Goal: Task Accomplishment & Management: Complete application form

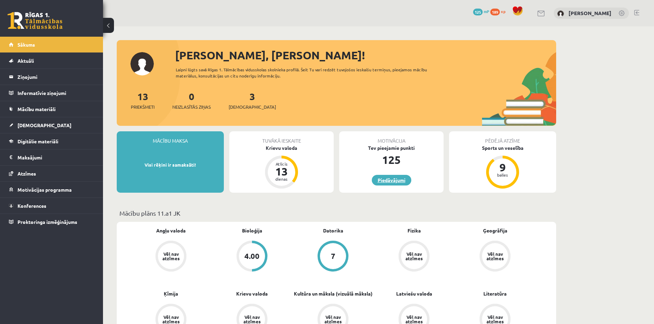
click at [379, 182] on link "Piedāvājumi" at bounding box center [391, 180] width 39 height 11
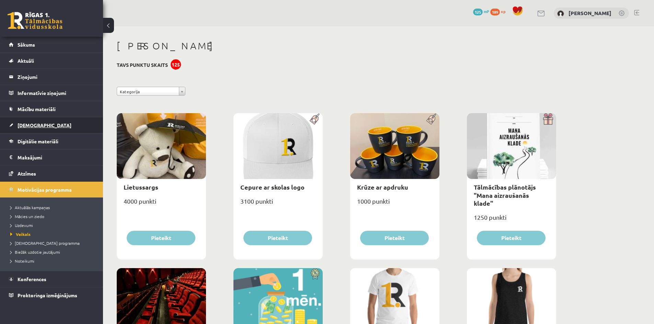
click at [42, 121] on link "[DEMOGRAPHIC_DATA]" at bounding box center [51, 125] width 85 height 16
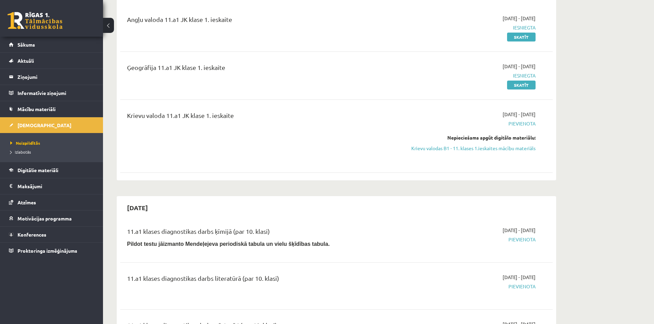
scroll to position [103, 0]
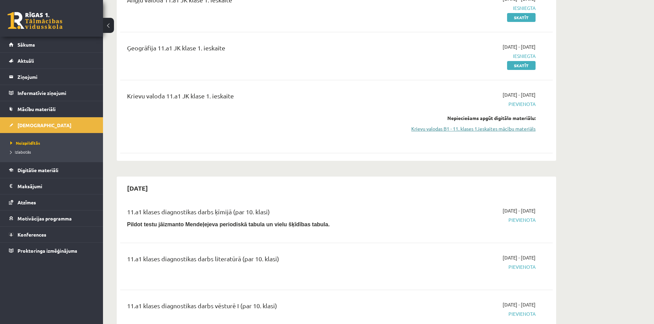
click at [517, 129] on link "Krievu valodas B1 - 11. klases 1.ieskaites mācību materiāls" at bounding box center [470, 128] width 129 height 7
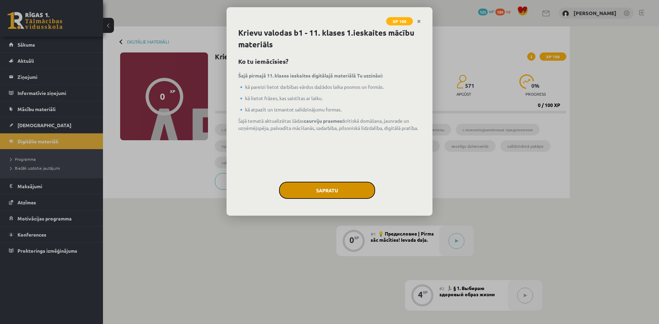
click at [346, 188] on button "Sapratu" at bounding box center [327, 190] width 96 height 17
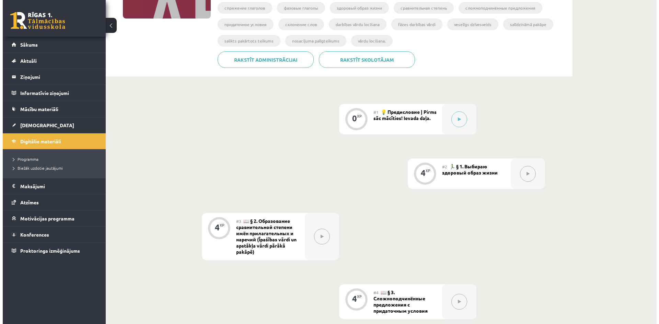
scroll to position [119, 0]
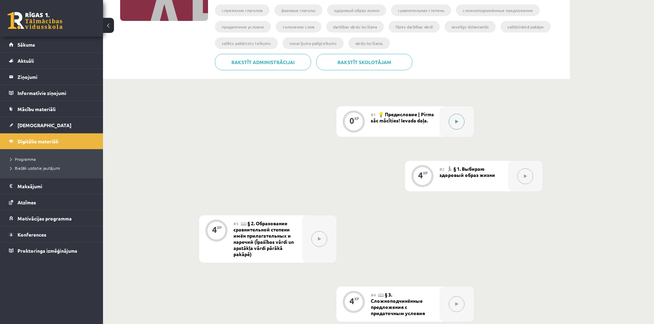
click at [446, 124] on div at bounding box center [456, 121] width 34 height 31
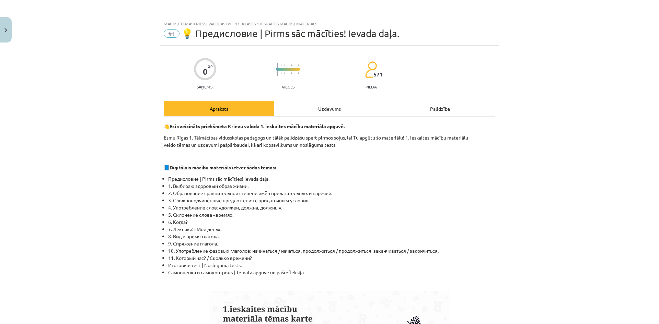
click at [311, 106] on div "Uzdevums" at bounding box center [329, 108] width 111 height 15
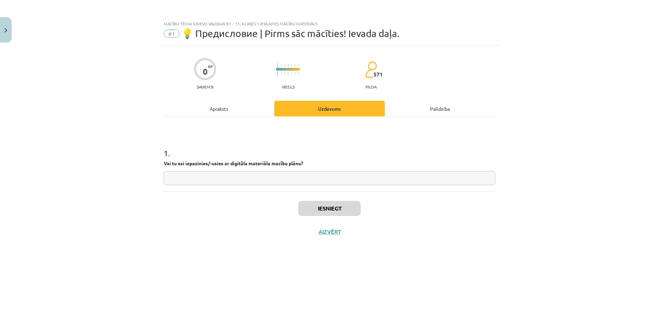
click at [239, 177] on input "text" at bounding box center [330, 178] width 332 height 14
type input "**"
click at [315, 203] on button "Iesniegt" at bounding box center [329, 208] width 62 height 15
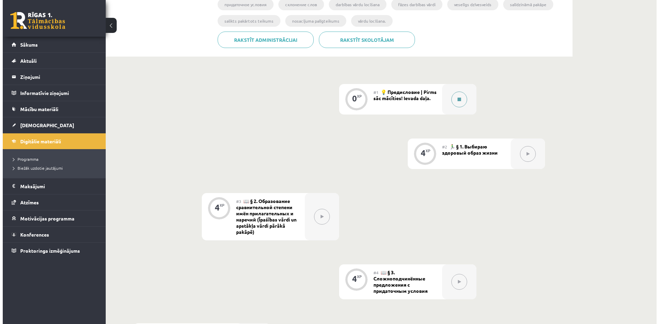
scroll to position [137, 0]
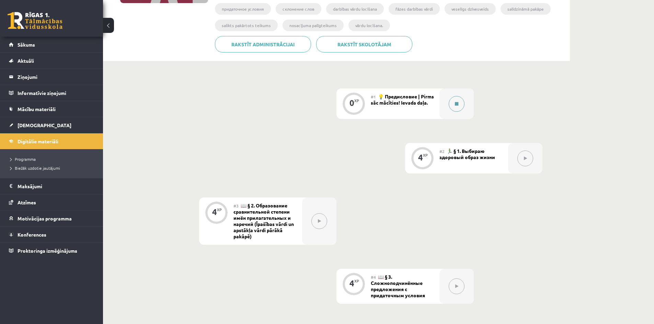
click at [454, 102] on button at bounding box center [457, 104] width 16 height 16
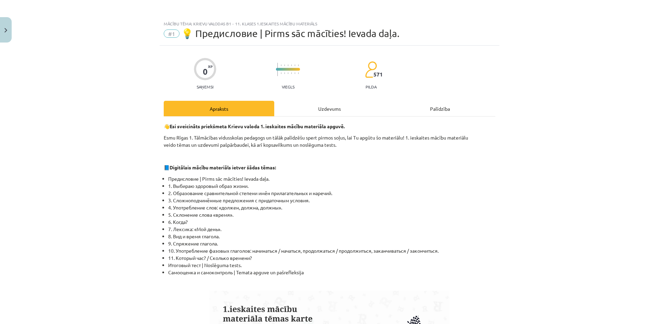
click at [332, 107] on div "Uzdevums" at bounding box center [329, 108] width 111 height 15
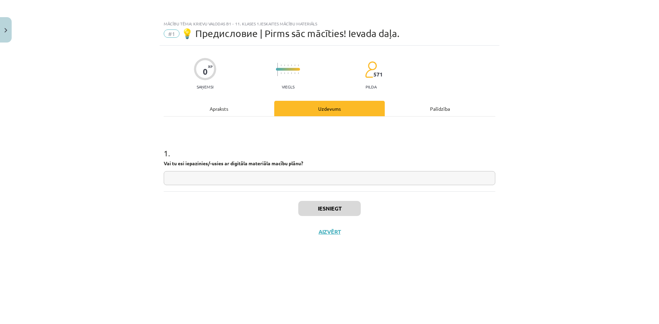
click at [242, 180] on input "text" at bounding box center [330, 178] width 332 height 14
type input "**"
click at [343, 206] on button "Iesniegt" at bounding box center [329, 208] width 62 height 15
click at [335, 232] on button "Nākamā nodarbība" at bounding box center [329, 237] width 67 height 16
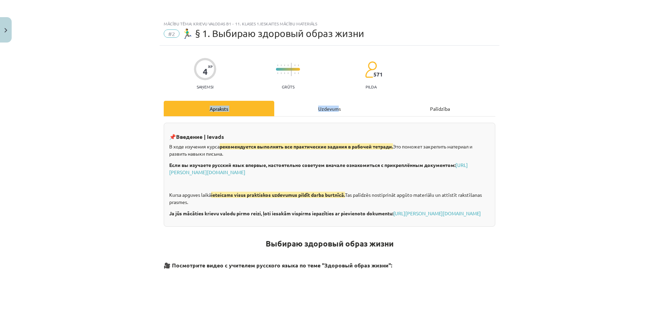
click at [332, 114] on div "Uzdevums" at bounding box center [329, 108] width 111 height 15
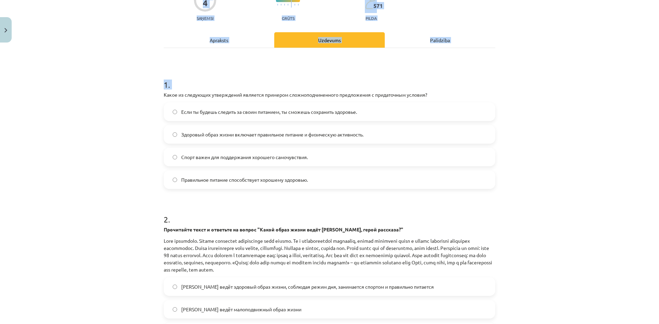
scroll to position [188, 0]
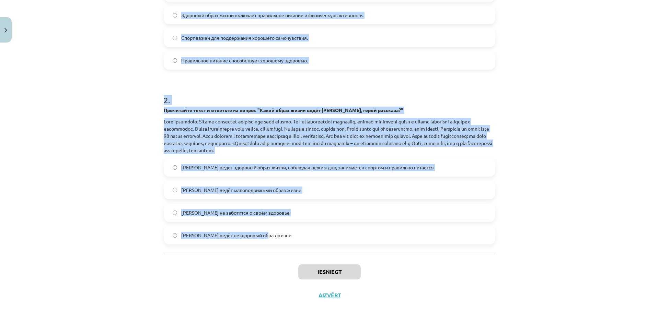
drag, startPoint x: 160, startPoint y: 93, endPoint x: 300, endPoint y: 234, distance: 198.6
click at [300, 234] on div "4 XP Saņemsi Grūts 571 pilda Apraksts Uzdevums Palīdzība 1 . Какое из следующих…" at bounding box center [330, 83] width 340 height 450
copy form "Какое из следующих утверждений является примером сложноподчиненного предложения…"
click at [104, 89] on div "Mācību tēma: Krievu valodas b1 - 11. klases 1.ieskaites mācību materiāls #2 🏃‍♂…" at bounding box center [329, 162] width 659 height 324
click at [168, 122] on p at bounding box center [330, 136] width 332 height 36
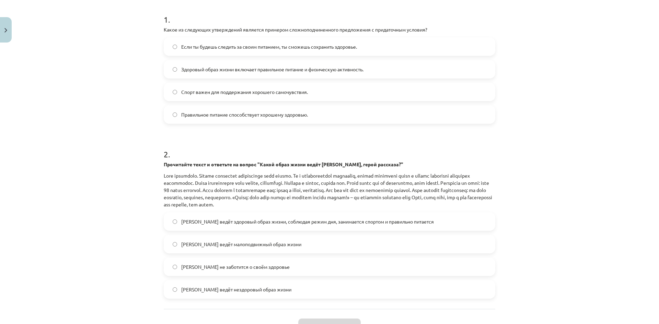
scroll to position [85, 0]
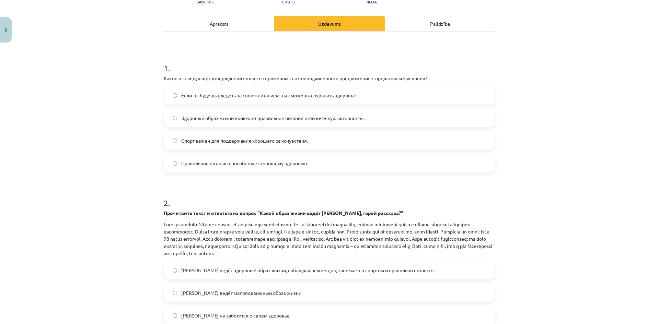
click at [173, 91] on label "Если ты будешь следить за своим питанием, ты сможешь сохранить здоровье." at bounding box center [329, 95] width 330 height 17
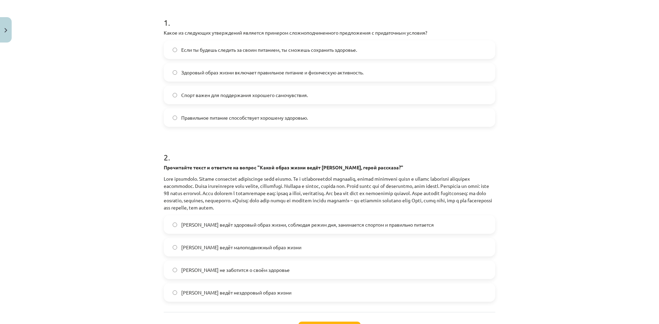
scroll to position [154, 0]
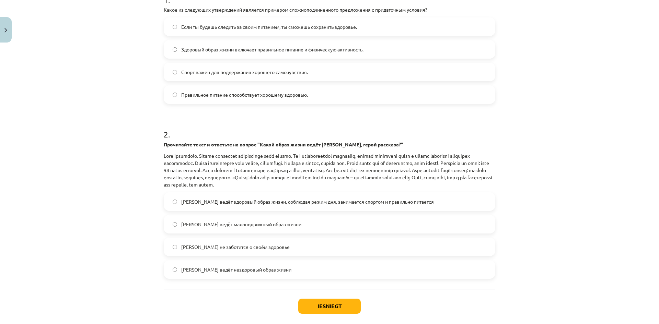
drag, startPoint x: 170, startPoint y: 75, endPoint x: 109, endPoint y: 78, distance: 61.5
click at [109, 78] on div "Mācību tēma: Krievu valodas b1 - 11. klases 1.ieskaites mācību materiāls #2 🏃‍♂…" at bounding box center [329, 162] width 659 height 324
click at [234, 205] on span "Олег ведёт здоровый образ жизни, соблюдая режим дня, занимается спортом и прави…" at bounding box center [307, 201] width 253 height 7
click at [329, 306] on button "Iesniegt" at bounding box center [329, 306] width 62 height 15
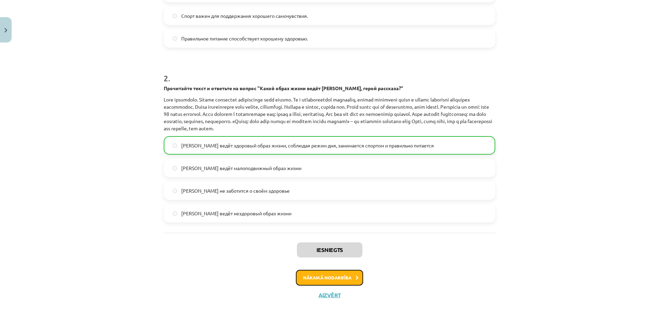
click at [333, 279] on button "Nākamā nodarbība" at bounding box center [329, 278] width 67 height 16
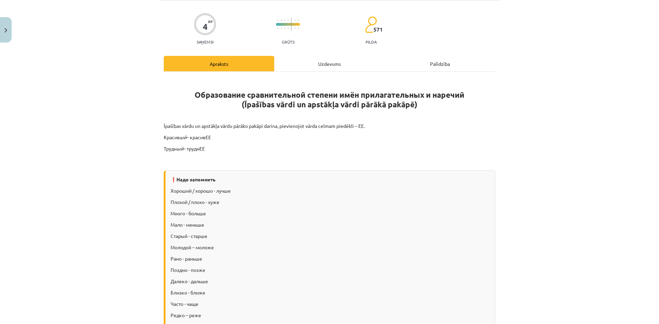
scroll to position [17, 0]
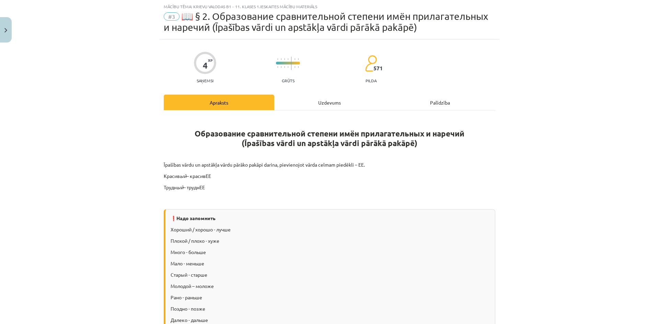
click at [327, 95] on div "Uzdevums" at bounding box center [329, 102] width 111 height 15
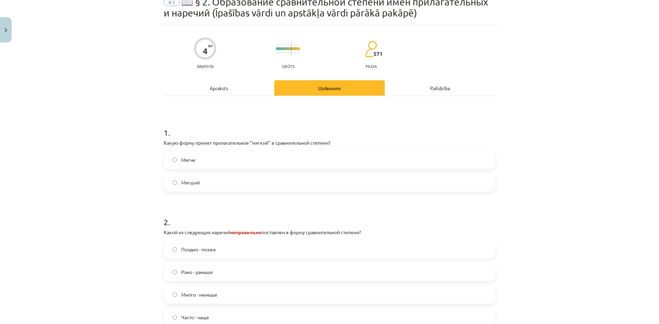
scroll to position [114, 0]
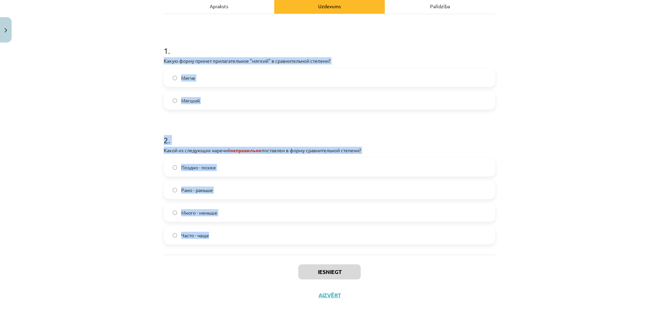
drag, startPoint x: 161, startPoint y: 60, endPoint x: 267, endPoint y: 228, distance: 199.2
click at [267, 228] on div "4 XP Saņemsi Grūts 571 pilda Apraksts Uzdevums Palīdzība 1 . Какую форму примет…" at bounding box center [330, 125] width 340 height 364
copy form "Какую форму примет прилагательное "мягкий" в сравнительной степени? Мягче Мягши…"
click at [81, 129] on div "Mācību tēma: Krievu valodas b1 - 11. klases 1.ieskaites mācību materiāls #3 📖 §…" at bounding box center [329, 162] width 659 height 324
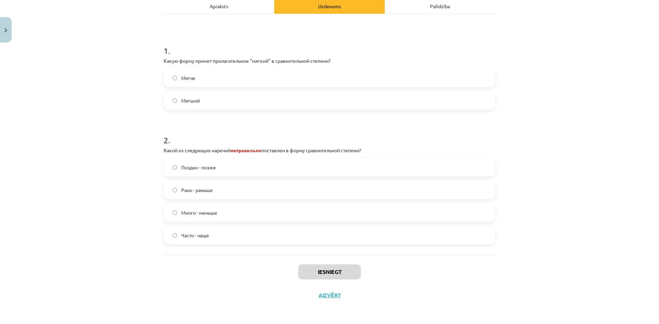
click at [201, 80] on label "Мягче" at bounding box center [329, 77] width 330 height 17
click at [168, 212] on label "Много - меньше" at bounding box center [329, 212] width 330 height 17
click at [311, 271] on button "Iesniegt" at bounding box center [329, 272] width 62 height 15
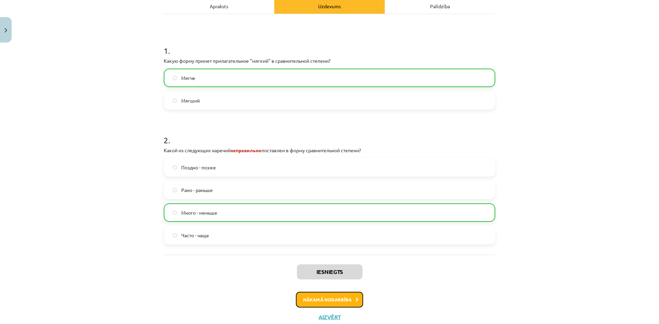
click at [326, 297] on button "Nākamā nodarbība" at bounding box center [329, 300] width 67 height 16
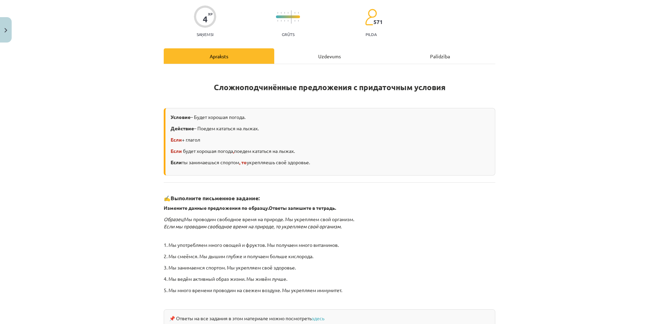
scroll to position [17, 0]
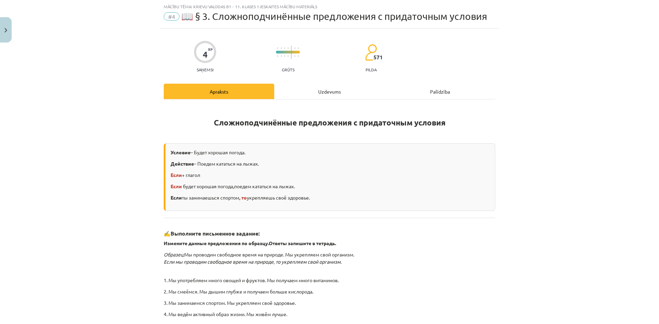
click at [305, 94] on div "Uzdevums" at bounding box center [329, 91] width 111 height 15
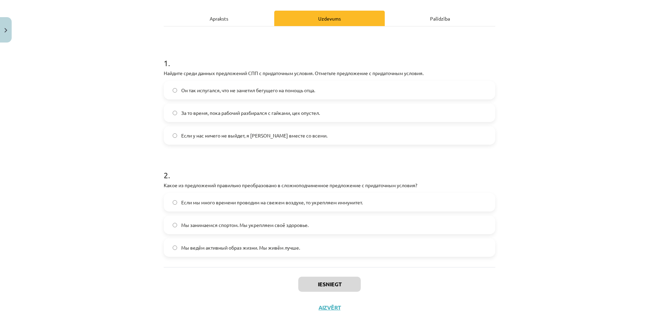
scroll to position [103, 0]
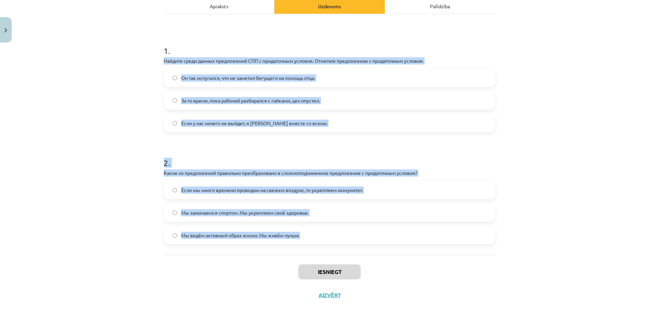
drag, startPoint x: 160, startPoint y: 61, endPoint x: 301, endPoint y: 239, distance: 227.0
click at [301, 239] on div "4 XP Saņemsi Grūts 571 pilda Apraksts Uzdevums Palīdzība 1 . Найдите среди данн…" at bounding box center [330, 125] width 340 height 364
copy form "Найдите среди данных предложений СПП с придаточным условия. Отметьте предложени…"
click at [222, 61] on p "Найдите среди данных предложений СПП с придаточным условия. Отметьте предложени…" at bounding box center [330, 60] width 332 height 7
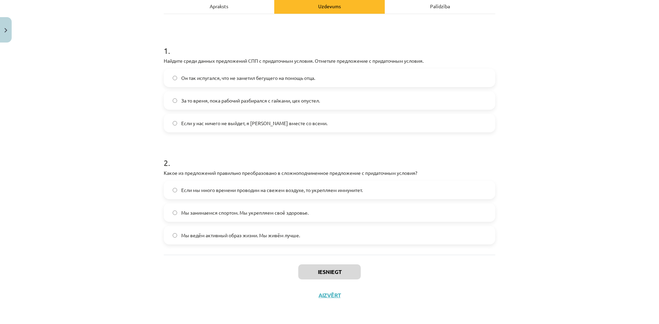
drag, startPoint x: 180, startPoint y: 124, endPoint x: 171, endPoint y: 150, distance: 27.5
click at [181, 125] on span "Если у нас ничего не выйдет, я уеду вместе со всеми." at bounding box center [254, 123] width 146 height 7
click at [327, 267] on button "Iesniegt" at bounding box center [329, 272] width 62 height 15
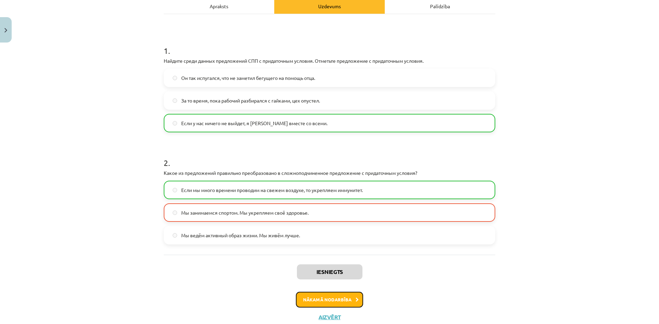
click at [318, 294] on button "Nākamā nodarbība" at bounding box center [329, 300] width 67 height 16
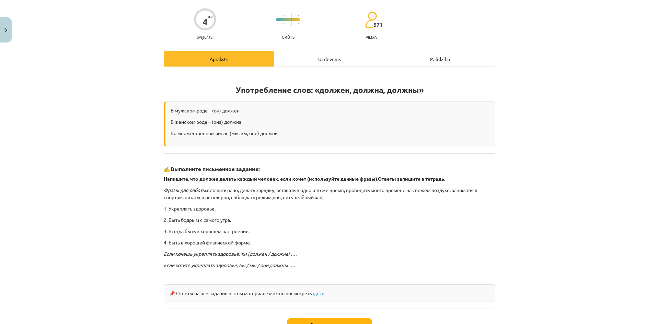
scroll to position [17, 0]
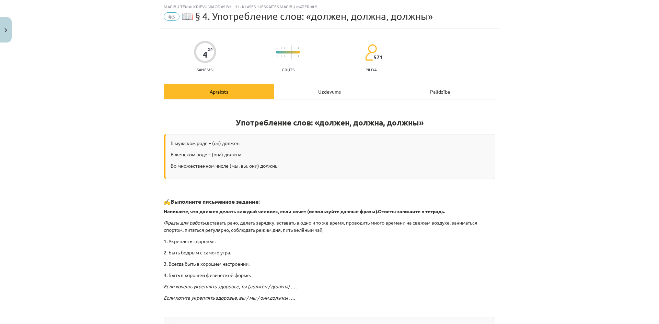
click at [311, 96] on div "Uzdevums" at bounding box center [329, 91] width 111 height 15
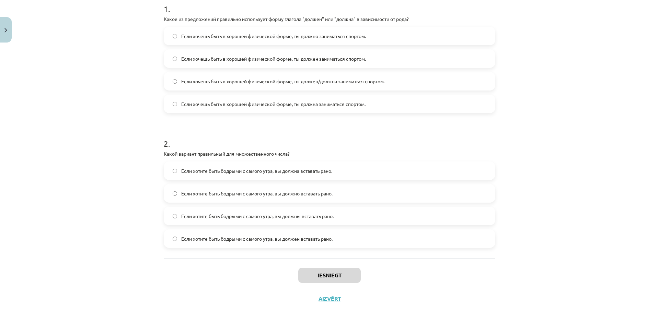
scroll to position [148, 0]
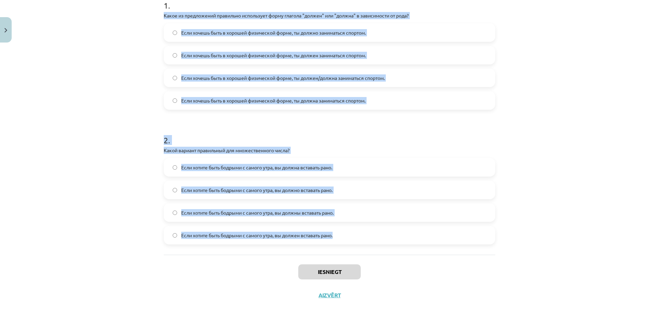
drag, startPoint x: 160, startPoint y: 16, endPoint x: 340, endPoint y: 239, distance: 286.9
click at [340, 239] on div "4 XP Saņemsi Grūts 571 pilda Apraksts Uzdevums Palīdzība 1 . Какое из предложен…" at bounding box center [330, 103] width 340 height 410
copy form "Какое из предложений правильно использует форму глагола "должен" или "должна" в…"
click at [205, 148] on p "Какой вариант правильный для множественного числа?" at bounding box center [330, 150] width 332 height 7
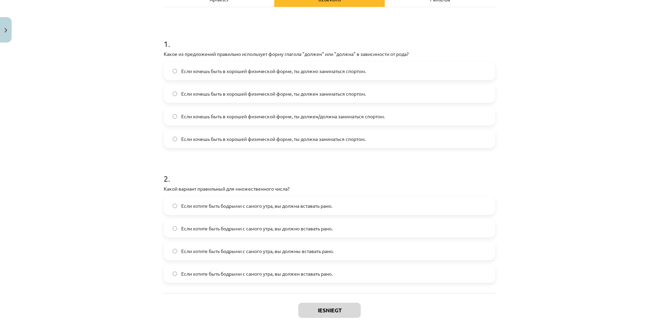
scroll to position [114, 0]
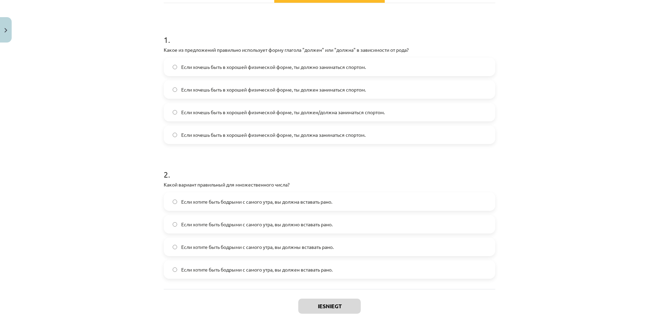
click at [166, 116] on label "Если хочешь быть в хорошей физической форме, ты должен/должна заниматься спорто…" at bounding box center [329, 112] width 330 height 17
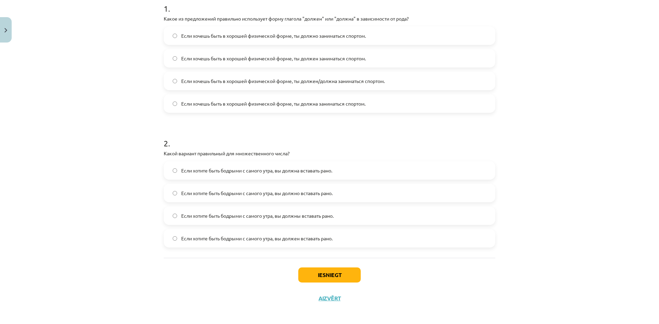
scroll to position [148, 0]
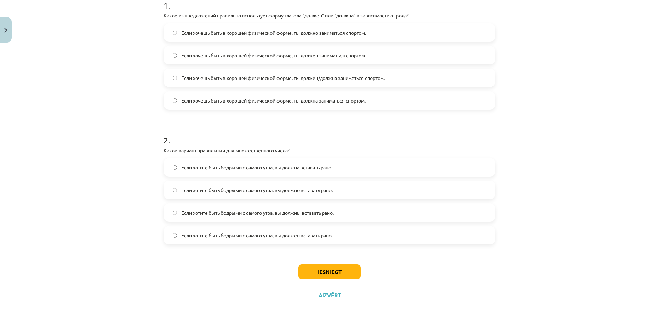
click at [176, 190] on label "Если хотите быть бодрыми с самого утра, вы должно вставать рано." at bounding box center [329, 190] width 330 height 17
click at [323, 265] on button "Iesniegt" at bounding box center [329, 272] width 62 height 15
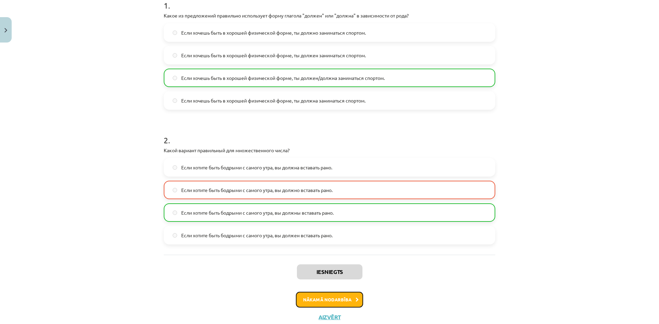
click at [315, 298] on button "Nākamā nodarbība" at bounding box center [329, 300] width 67 height 16
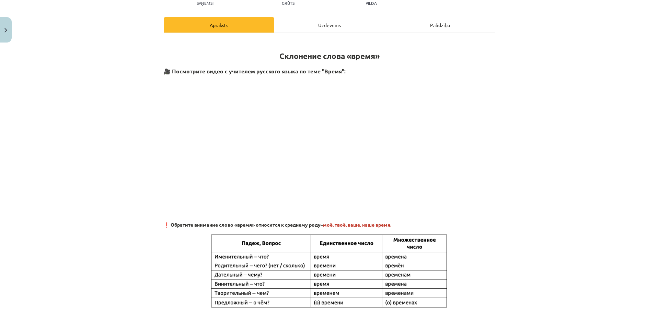
scroll to position [17, 0]
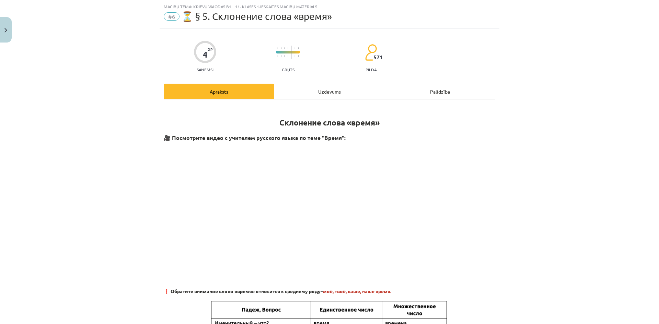
click at [321, 93] on div "Uzdevums" at bounding box center [329, 91] width 111 height 15
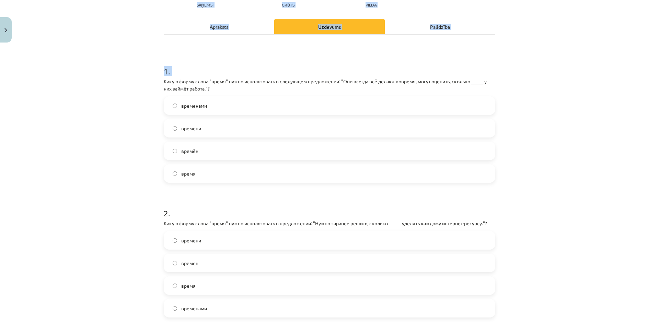
scroll to position [155, 0]
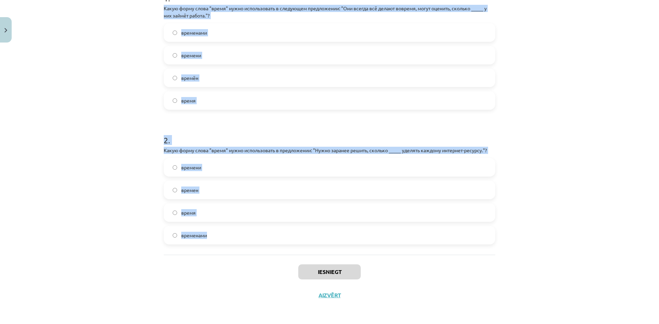
drag, startPoint x: 158, startPoint y: 110, endPoint x: 262, endPoint y: 231, distance: 160.4
click at [262, 231] on div "4 XP Saņemsi Grūts 571 pilda Apraksts Uzdevums Palīdzība 1 . Какую форму слова …" at bounding box center [330, 98] width 340 height 417
copy form "Какую форму слова "время" нужно использовать в следующем предложении: "Они всег…"
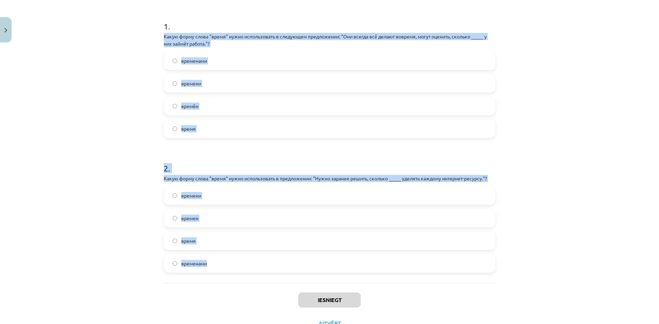
scroll to position [121, 0]
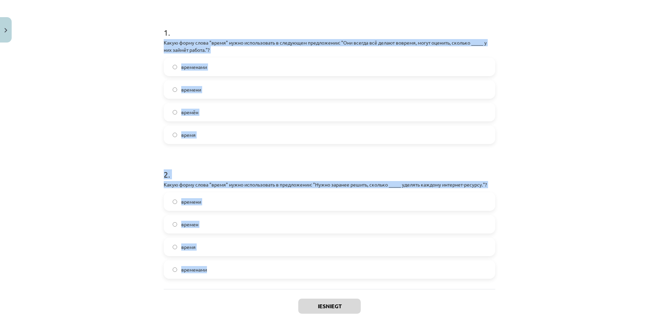
click at [133, 135] on div "Mācību tēma: Krievu valodas b1 - 11. klases 1.ieskaites mācību materiāls #6 ⏳ §…" at bounding box center [329, 162] width 659 height 324
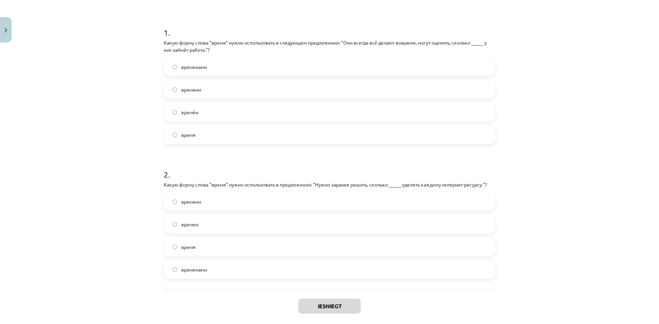
click at [170, 89] on label "времени" at bounding box center [329, 89] width 330 height 17
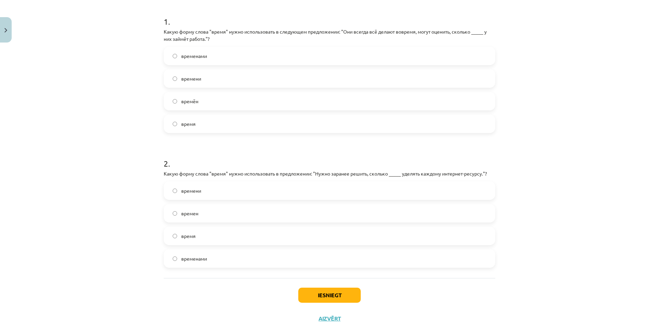
scroll to position [155, 0]
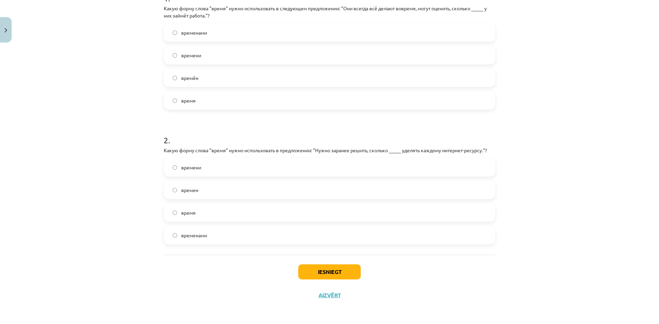
click at [207, 170] on label "времени" at bounding box center [329, 167] width 330 height 17
click at [349, 272] on button "Iesniegt" at bounding box center [329, 272] width 62 height 15
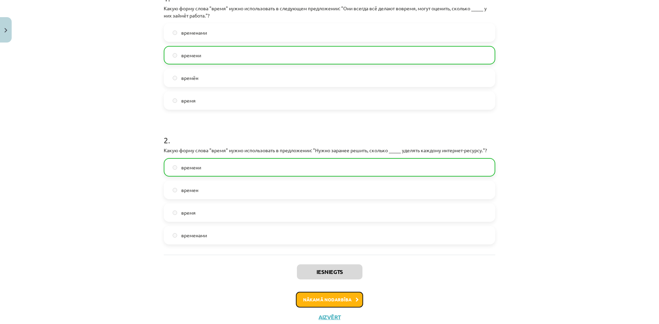
click at [314, 297] on button "Nākamā nodarbība" at bounding box center [329, 300] width 67 height 16
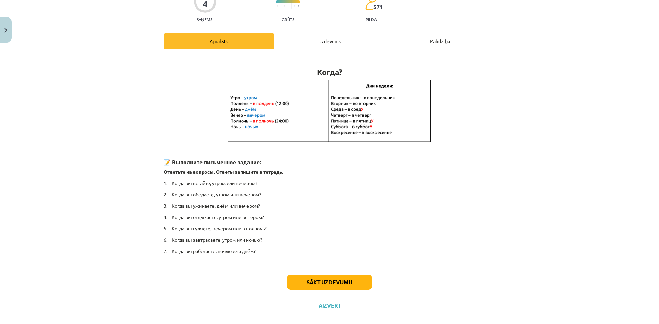
scroll to position [17, 0]
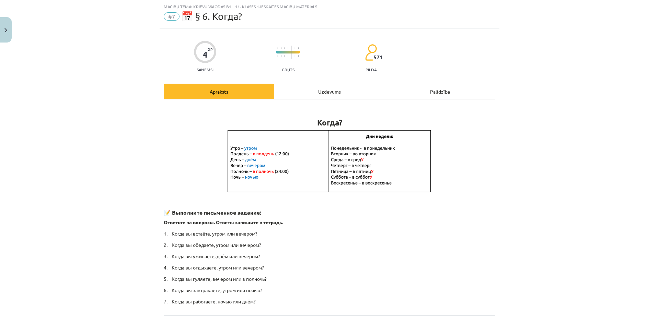
click at [311, 93] on div "Uzdevums" at bounding box center [329, 91] width 111 height 15
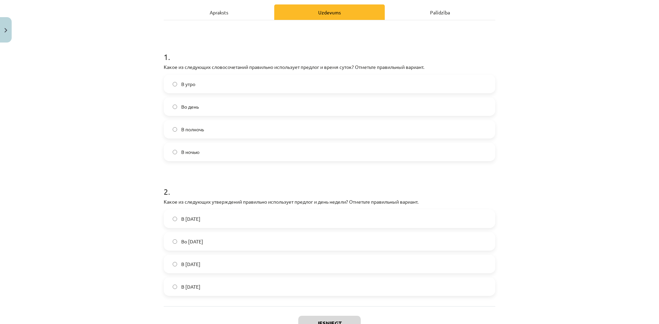
scroll to position [79, 0]
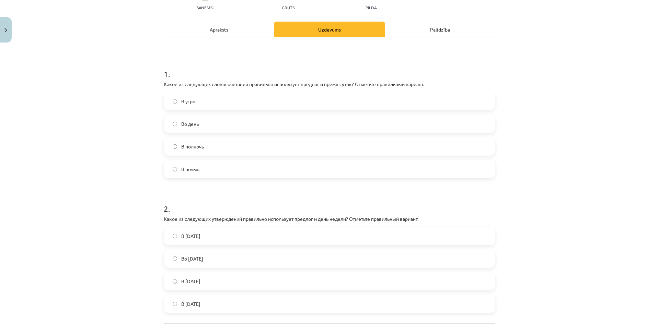
drag, startPoint x: 158, startPoint y: 84, endPoint x: 255, endPoint y: 293, distance: 230.4
click at [255, 293] on div "4 XP Saņemsi Grūts 571 pilda Apraksts Uzdevums Palīdzība 1 . Какое из следующих…" at bounding box center [330, 171] width 340 height 410
copy form "Какое из следующих словосочетаний правильно использует предлог и время суток? О…"
click at [221, 85] on p "Какое из следующих словосочетаний правильно использует предлог и время суток? О…" at bounding box center [330, 84] width 332 height 7
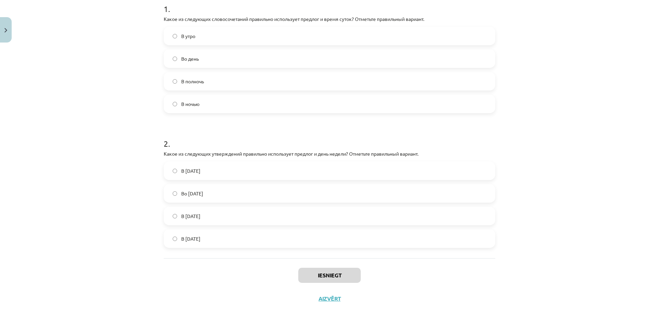
scroll to position [148, 0]
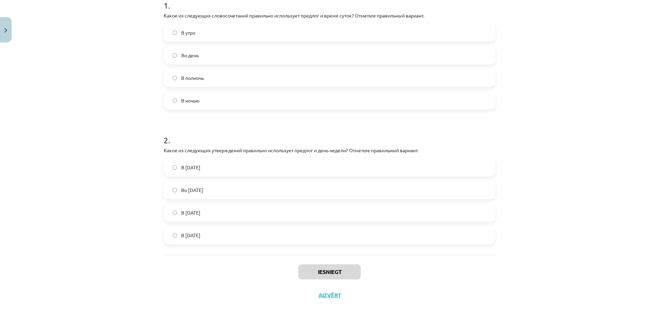
click at [181, 81] on span "В полночь" at bounding box center [192, 77] width 23 height 7
click at [164, 192] on label "Во вторник" at bounding box center [329, 190] width 330 height 17
click at [306, 271] on button "Iesniegt" at bounding box center [329, 272] width 62 height 15
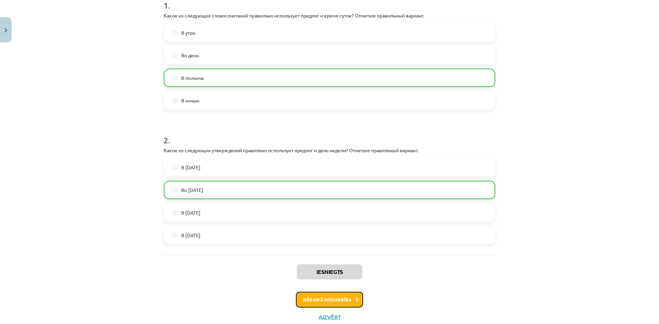
click at [319, 300] on button "Nākamā nodarbība" at bounding box center [329, 300] width 67 height 16
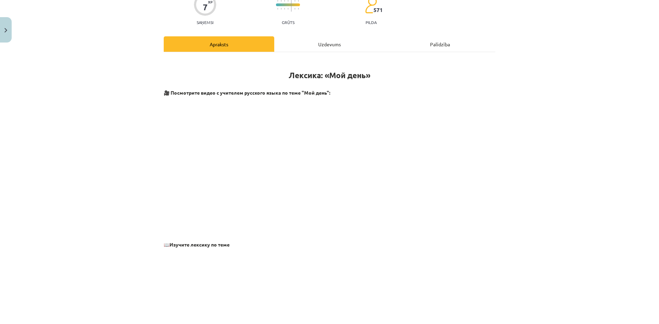
scroll to position [17, 0]
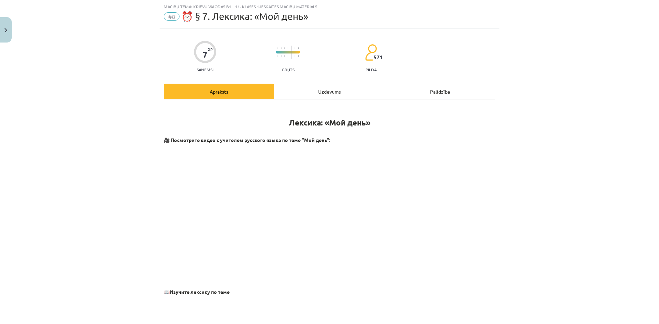
click at [306, 97] on div "Uzdevums" at bounding box center [329, 91] width 111 height 15
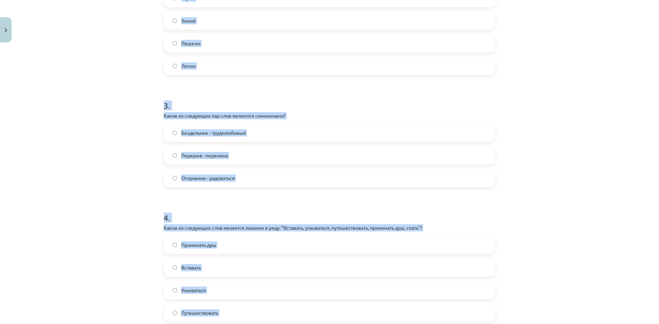
scroll to position [395, 0]
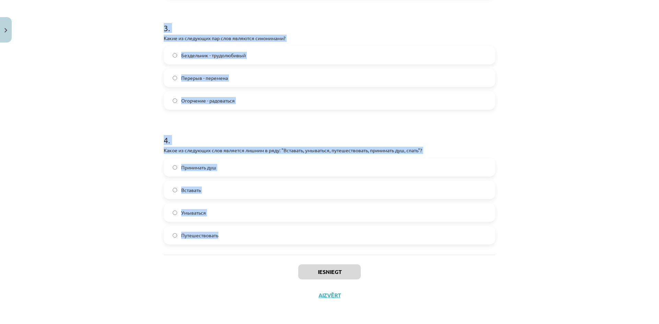
drag, startPoint x: 161, startPoint y: 45, endPoint x: 277, endPoint y: 252, distance: 237.3
copy form "Какие из следующих пар слов являются антонимами? Рано - поздно Начинаться - зак…"
click at [232, 150] on p "Какое из следующих слов является лишним в ряду: "Вставать, умываться, путешеств…" at bounding box center [330, 150] width 332 height 7
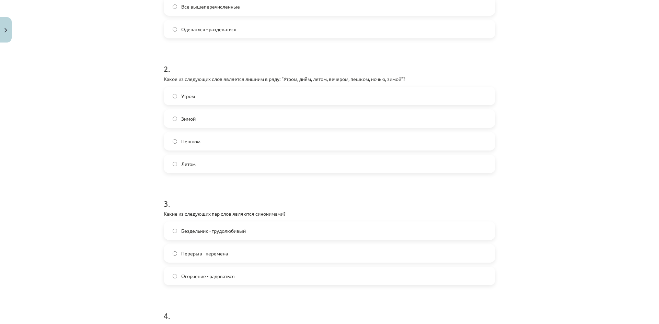
scroll to position [223, 0]
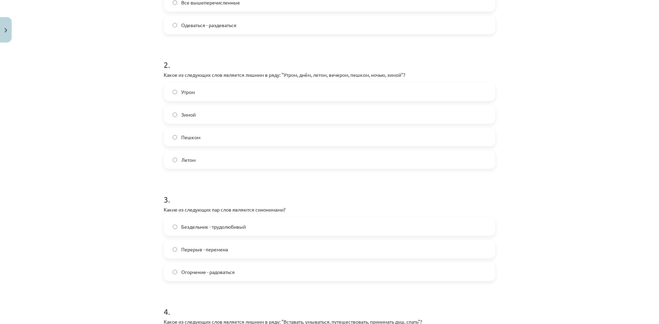
click at [166, 154] on label "Летом" at bounding box center [329, 159] width 330 height 17
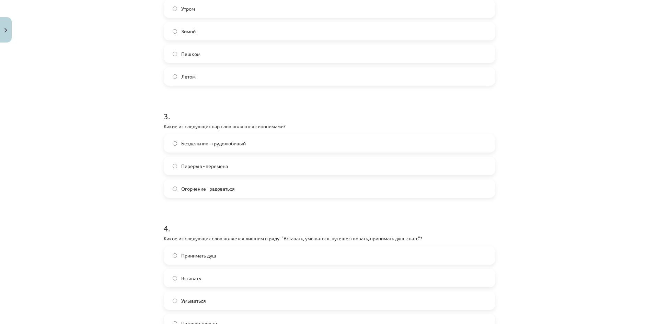
scroll to position [326, 0]
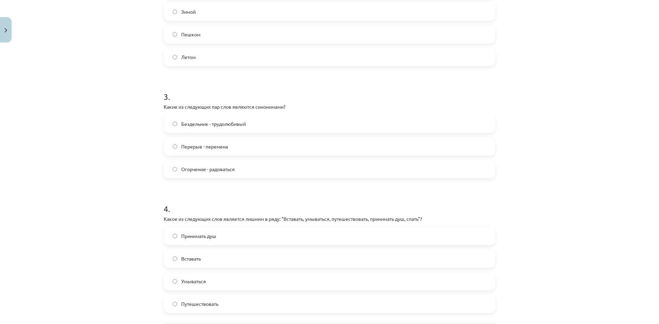
click at [170, 142] on label "Перерыв - перемена" at bounding box center [329, 146] width 330 height 17
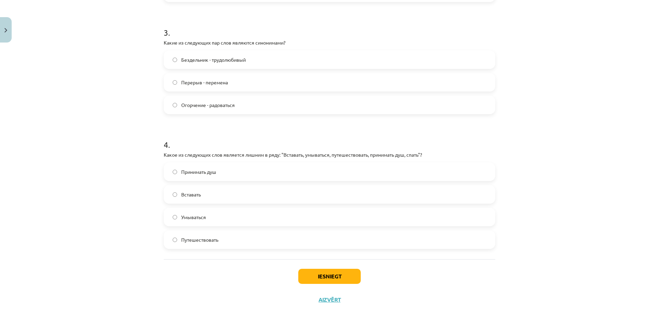
scroll to position [395, 0]
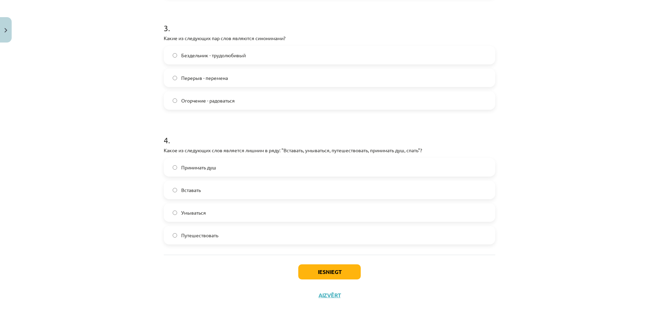
click at [170, 165] on label "Принимать душ" at bounding box center [329, 167] width 330 height 17
click at [334, 270] on button "Iesniegt" at bounding box center [329, 272] width 62 height 15
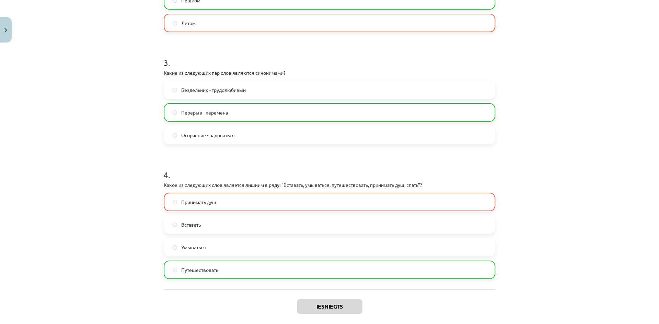
scroll to position [378, 0]
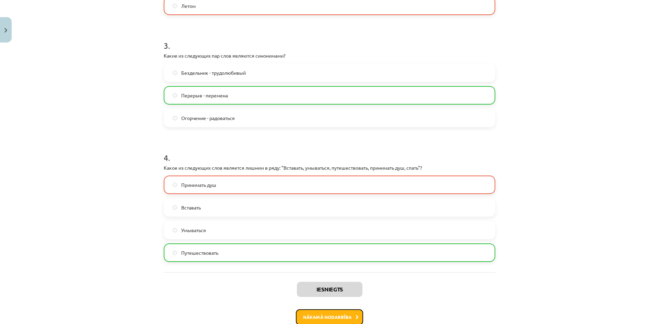
click at [342, 318] on button "Nākamā nodarbība" at bounding box center [329, 318] width 67 height 16
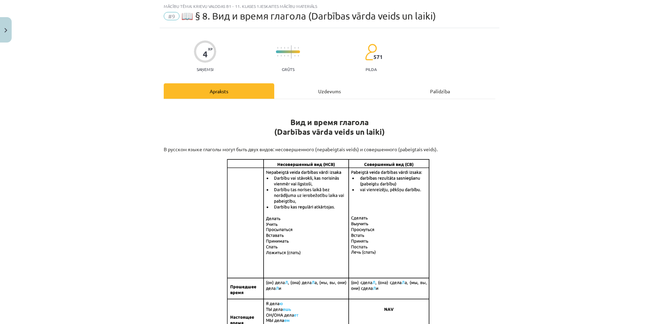
scroll to position [17, 0]
click at [334, 93] on div "Uzdevums" at bounding box center [329, 91] width 111 height 15
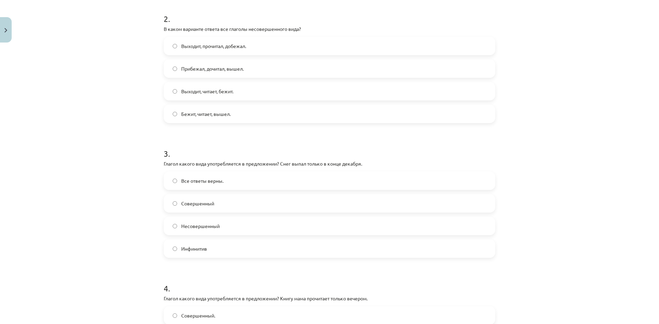
scroll to position [418, 0]
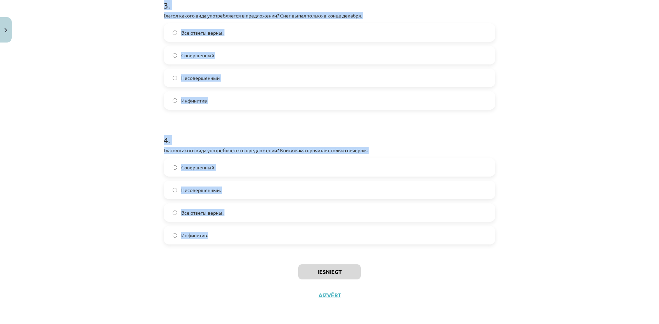
drag, startPoint x: 160, startPoint y: 26, endPoint x: 276, endPoint y: 242, distance: 244.7
copy form "В каком варианте ответа все глаголы совершенного вида? Спел, прыгает, обнял. Пр…"
click at [249, 152] on p "Глагол какого вида употребляется в предложении? Книгу мама прочитает только веч…" at bounding box center [330, 150] width 332 height 7
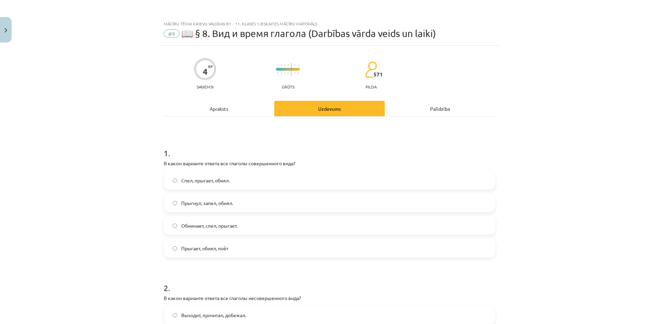
scroll to position [103, 0]
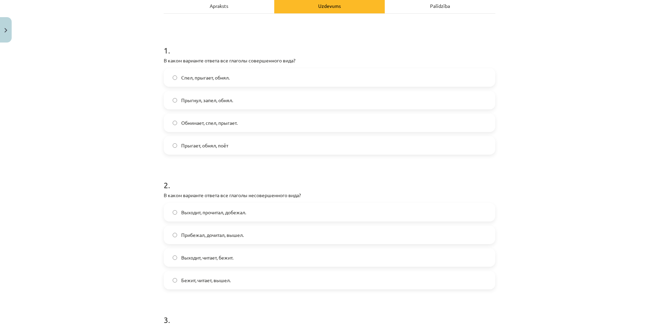
click at [202, 104] on label "Прыгнул, запел, обнял." at bounding box center [329, 100] width 330 height 17
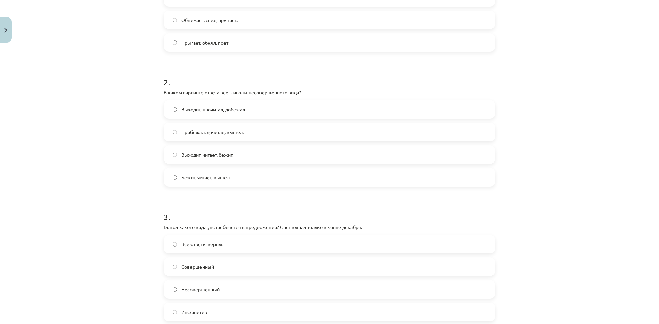
scroll to position [240, 0]
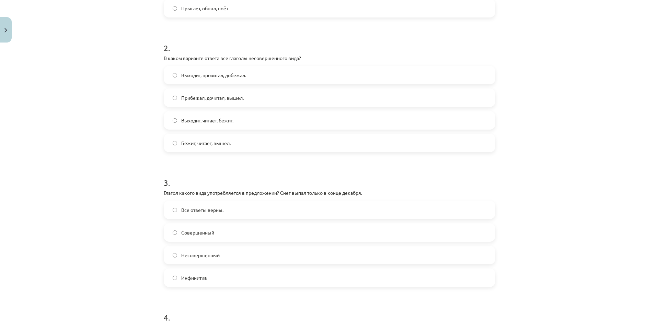
click at [215, 126] on label "Выходит, читает, бежит." at bounding box center [329, 120] width 330 height 17
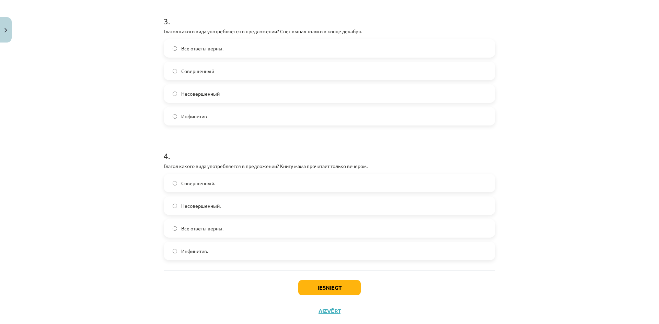
scroll to position [418, 0]
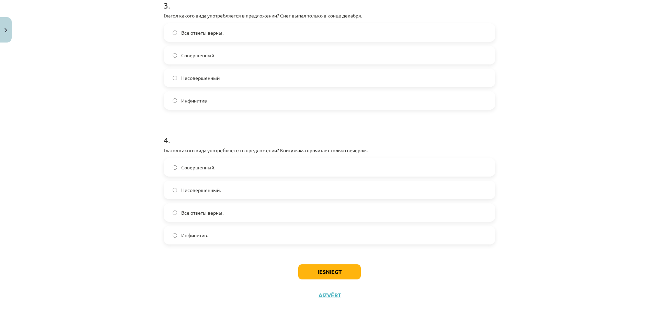
click at [168, 54] on label "Совершенный" at bounding box center [329, 55] width 330 height 17
click at [250, 168] on label "Совершенный." at bounding box center [329, 167] width 330 height 17
click at [324, 269] on button "Iesniegt" at bounding box center [329, 272] width 62 height 15
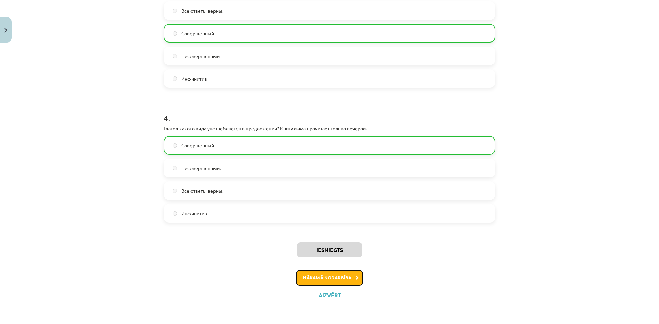
click at [315, 278] on button "Nākamā nodarbība" at bounding box center [329, 278] width 67 height 16
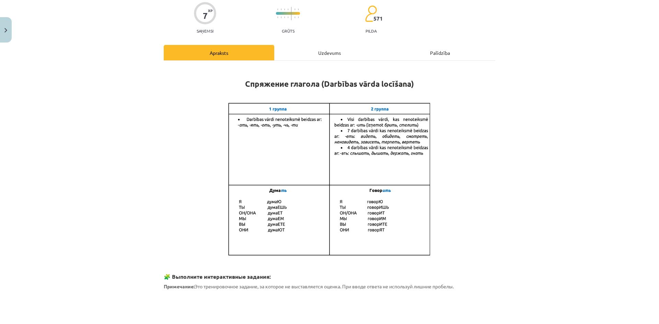
scroll to position [17, 0]
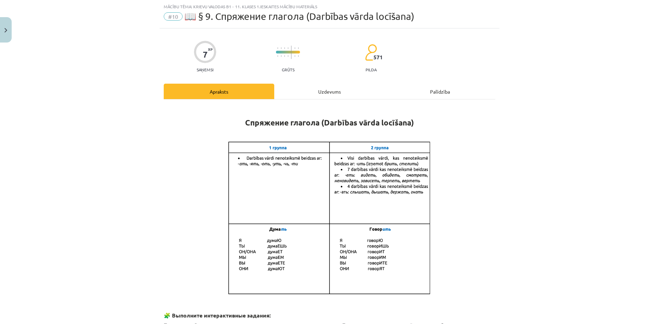
click at [318, 110] on h1 "Спряжение глагола (Darbības vārda locīšana)" at bounding box center [330, 117] width 332 height 22
click at [325, 99] on div "Uzdevums" at bounding box center [329, 91] width 111 height 15
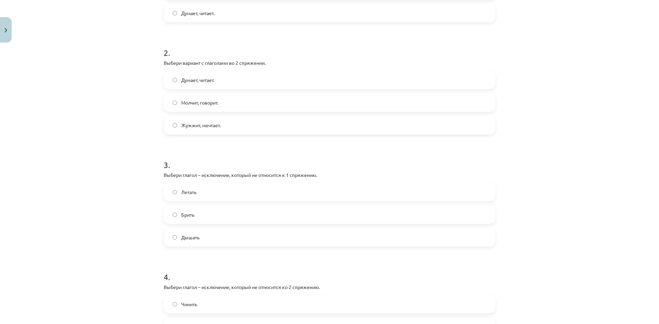
scroll to position [327, 0]
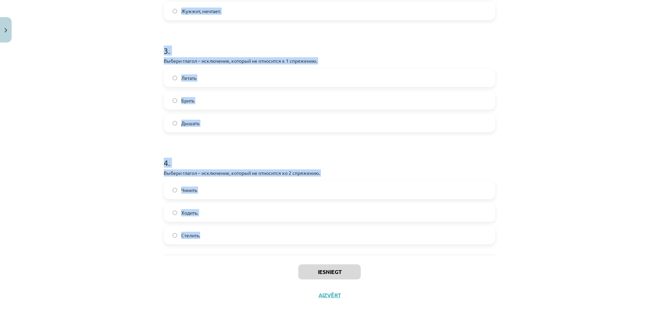
drag, startPoint x: 160, startPoint y: 61, endPoint x: 206, endPoint y: 242, distance: 186.2
click at [206, 242] on div "7 XP Saņemsi Grūts 571 pilda Apraksts Uzdevums Palīdzība 1 . Выбери вариант,в к…" at bounding box center [330, 13] width 340 height 589
copy form "Выбери вариант,в котором все глаголы относятся к 1 спряжению. Жужжит, мечтает. …"
click at [207, 175] on p "Выбери глагол – исключение, который не относится ко 2 спряжению." at bounding box center [330, 173] width 332 height 7
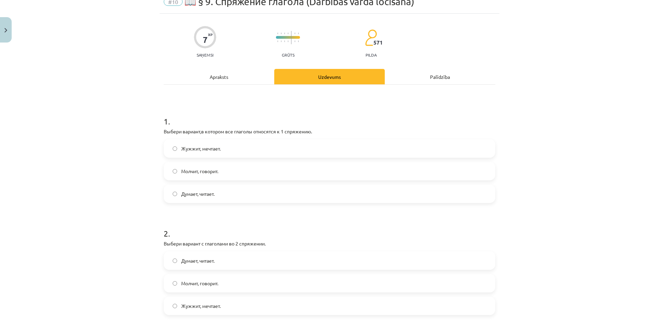
scroll to position [0, 0]
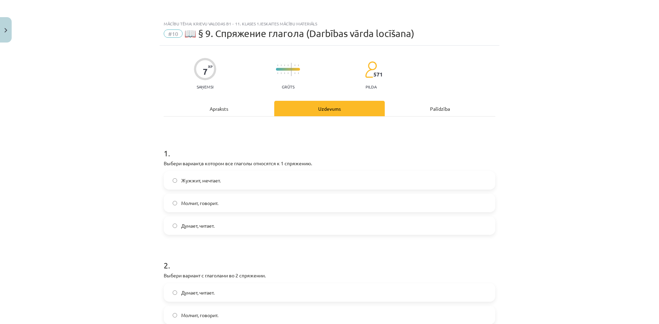
click at [295, 221] on label "Думает, читает." at bounding box center [329, 225] width 330 height 17
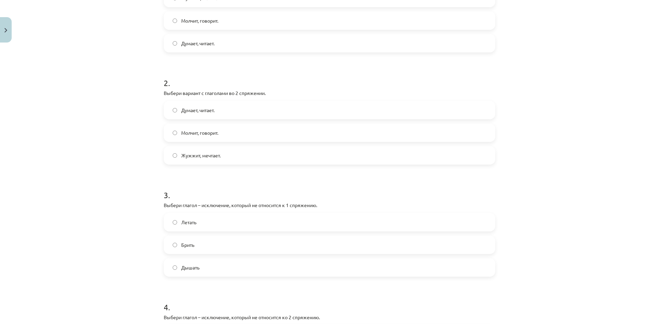
scroll to position [206, 0]
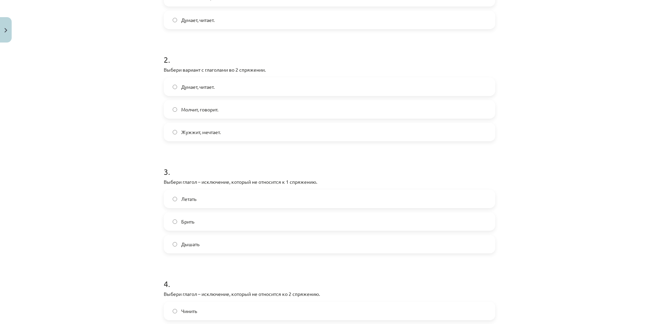
click at [176, 107] on label "Молчит, говорит." at bounding box center [329, 109] width 330 height 17
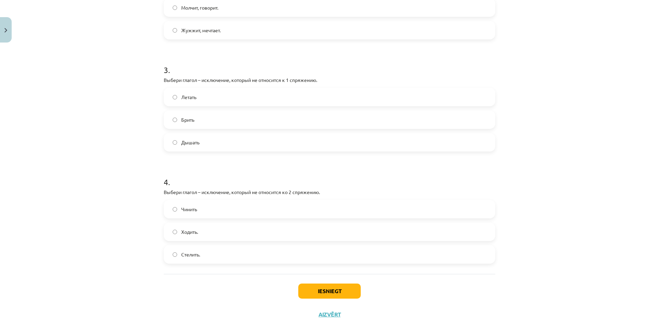
scroll to position [327, 0]
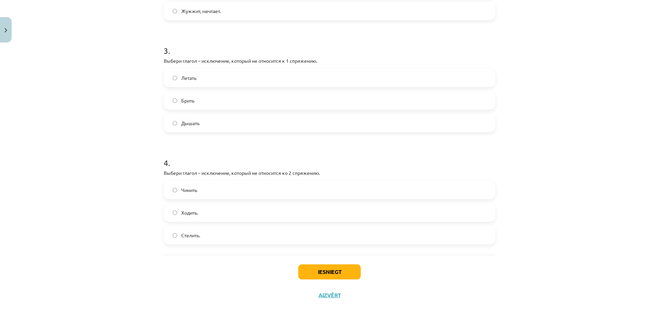
click at [173, 210] on label "Ходить." at bounding box center [329, 212] width 330 height 17
click at [207, 104] on label "Брить" at bounding box center [329, 100] width 330 height 17
click at [325, 266] on button "Iesniegt" at bounding box center [329, 272] width 62 height 15
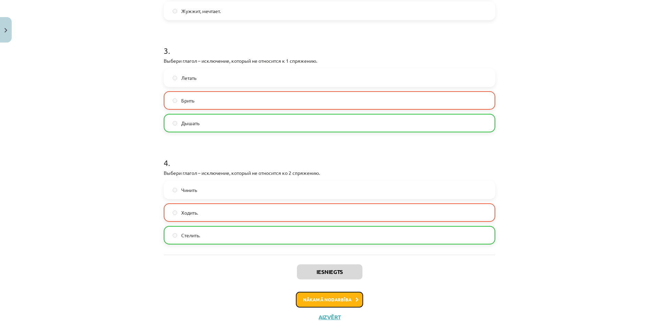
click at [343, 302] on button "Nākamā nodarbība" at bounding box center [329, 300] width 67 height 16
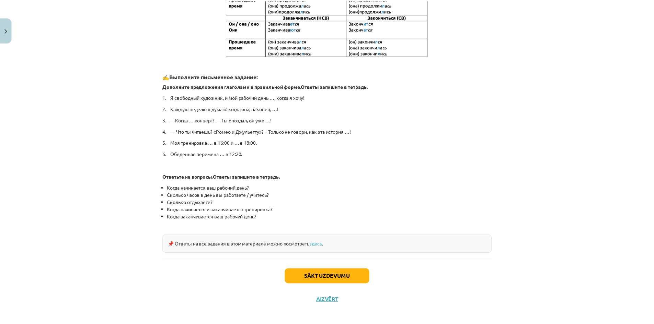
scroll to position [286, 0]
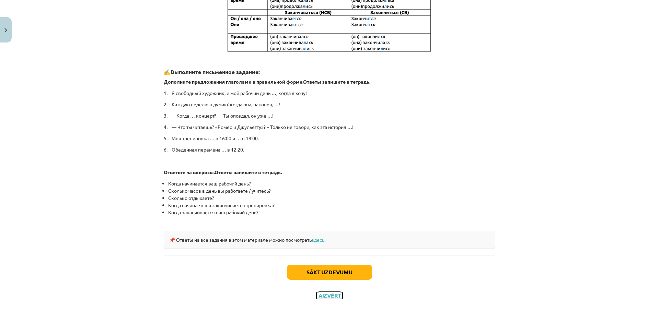
click at [327, 297] on button "Aizvērt" at bounding box center [330, 295] width 26 height 7
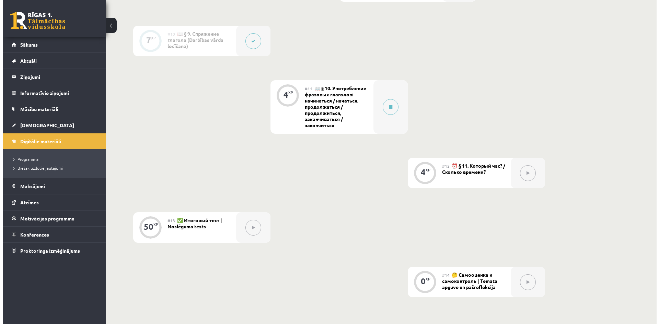
scroll to position [790, 0]
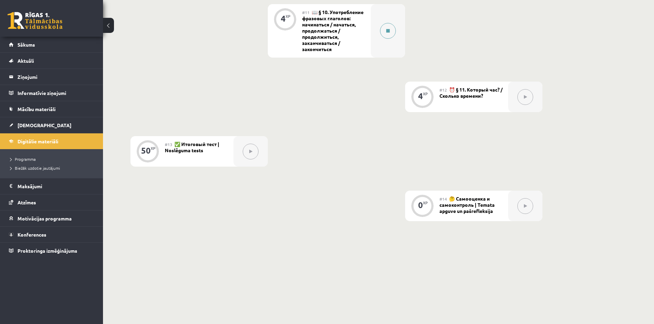
click at [381, 43] on div at bounding box center [388, 31] width 34 height 54
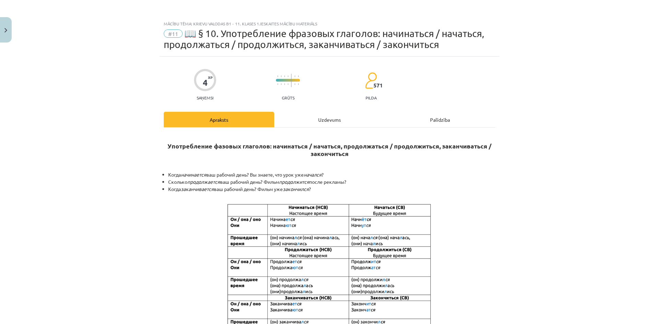
click at [338, 126] on div "Uzdevums" at bounding box center [329, 119] width 111 height 15
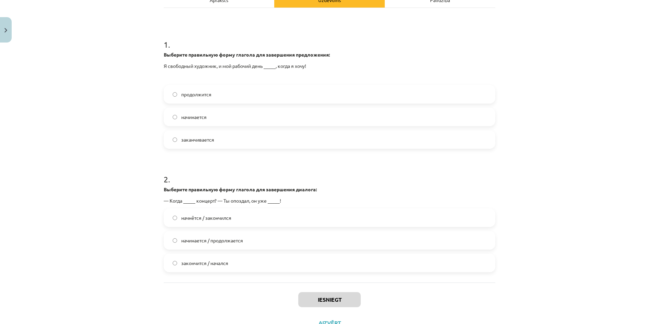
scroll to position [120, 0]
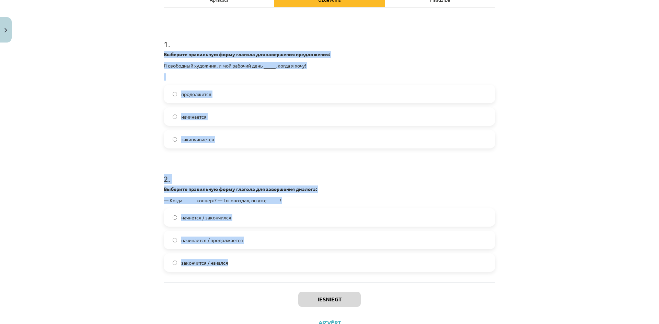
drag, startPoint x: 160, startPoint y: 51, endPoint x: 273, endPoint y: 275, distance: 250.2
click at [273, 275] on div "4 XP Saņemsi Grūts 571 pilda Apraksts Uzdevums Palīdzība 1 . Выберите правильну…" at bounding box center [330, 135] width 340 height 398
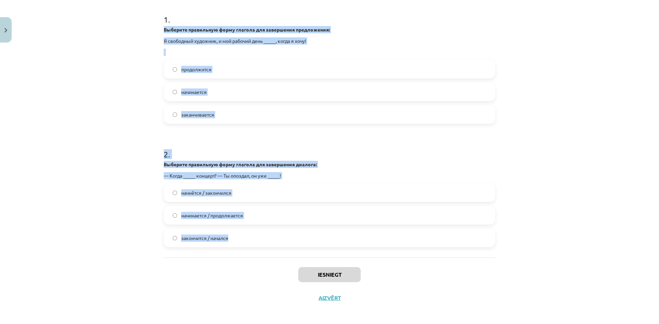
scroll to position [148, 0]
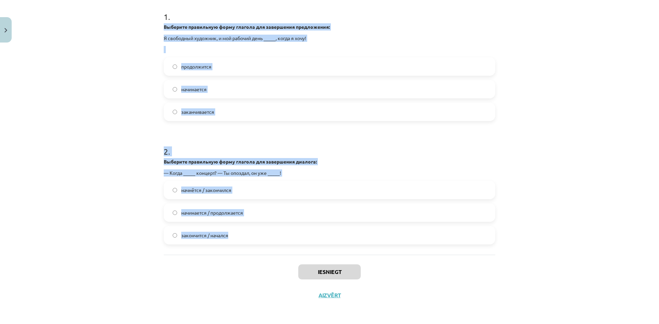
copy form "Выберите правильную форму глагола для завершения предложения: Я свободный худож…"
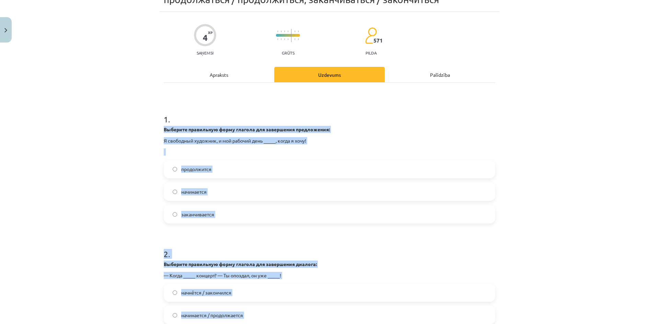
scroll to position [45, 0]
click at [241, 133] on p "Выберите правильную форму глагола для завершения предложения:" at bounding box center [330, 129] width 332 height 7
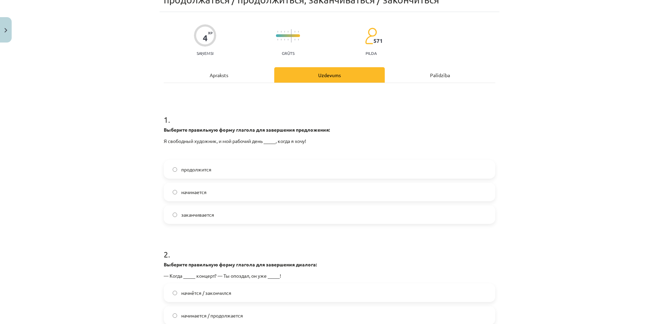
click at [173, 185] on label "начинается" at bounding box center [329, 192] width 330 height 17
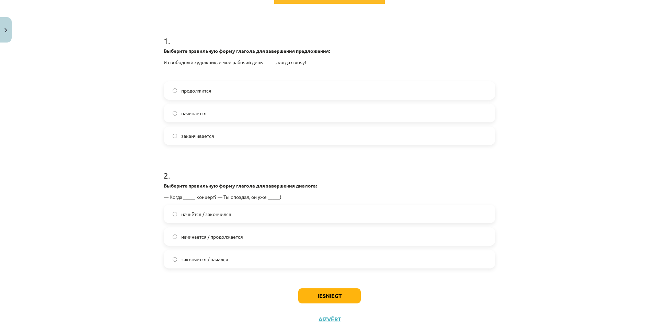
scroll to position [148, 0]
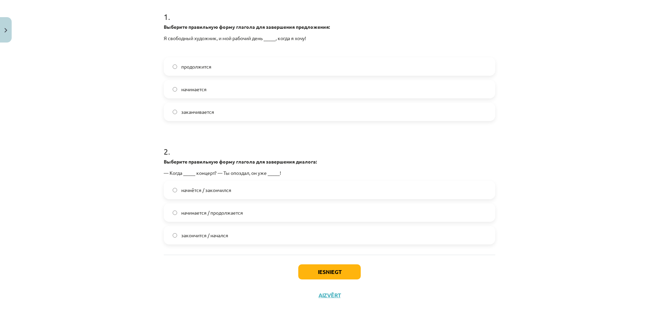
click at [197, 187] on span "начнётся / закончился" at bounding box center [206, 190] width 50 height 7
click at [311, 274] on button "Iesniegt" at bounding box center [329, 272] width 62 height 15
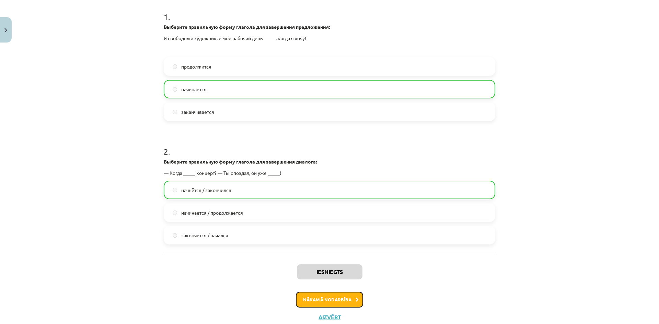
click at [327, 297] on button "Nākamā nodarbība" at bounding box center [329, 300] width 67 height 16
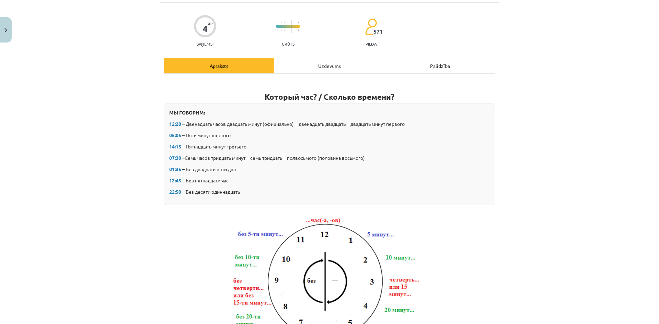
scroll to position [17, 0]
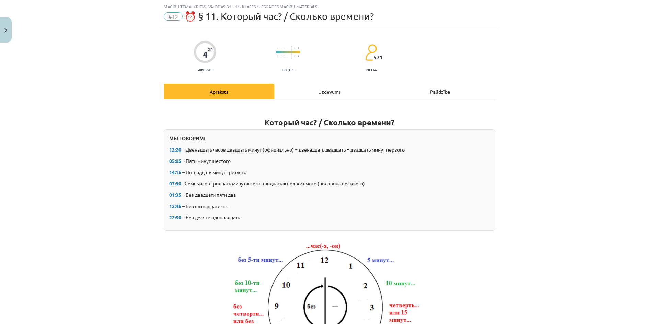
click at [327, 91] on div "Uzdevums" at bounding box center [329, 91] width 111 height 15
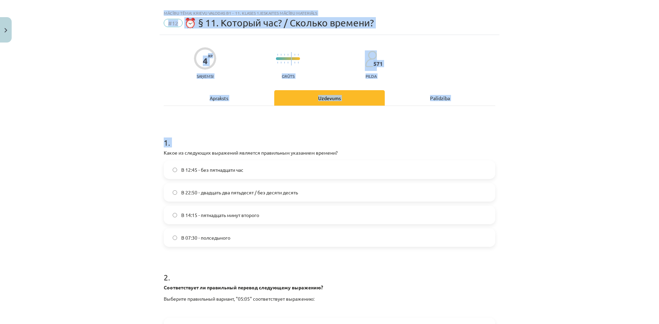
scroll to position [148, 0]
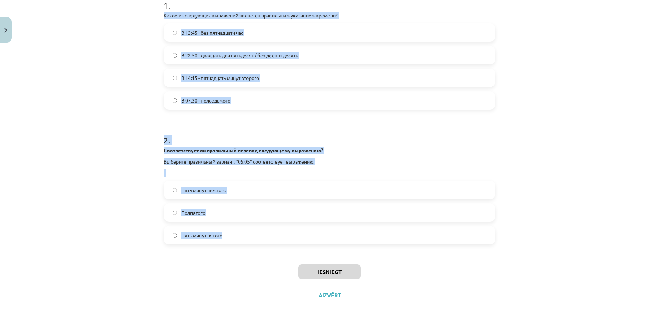
drag, startPoint x: 160, startPoint y: 152, endPoint x: 231, endPoint y: 242, distance: 114.6
click at [231, 242] on div "4 XP Saņemsi Grūts 571 pilda Apraksts Uzdevums Palīdzība 1 . Какое из следующих…" at bounding box center [330, 103] width 340 height 410
click at [228, 159] on p "Выберите правильный вариант, "05:05" соответствует выражению:" at bounding box center [330, 161] width 332 height 7
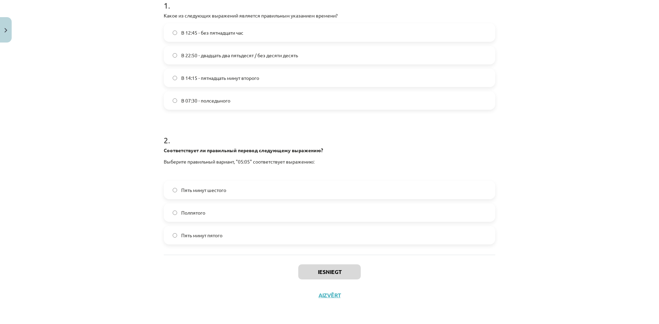
click at [192, 87] on div "В 12:45 - без пятнадцати час В 22:50 - двадцать два пятьдесят / без десяти деся…" at bounding box center [330, 66] width 332 height 87
click at [198, 80] on span "В 14:15 - пятнадцать минут второго" at bounding box center [220, 77] width 78 height 7
click at [175, 191] on label "Пять минут шестого" at bounding box center [329, 190] width 330 height 17
click at [344, 277] on button "Iesniegt" at bounding box center [329, 272] width 62 height 15
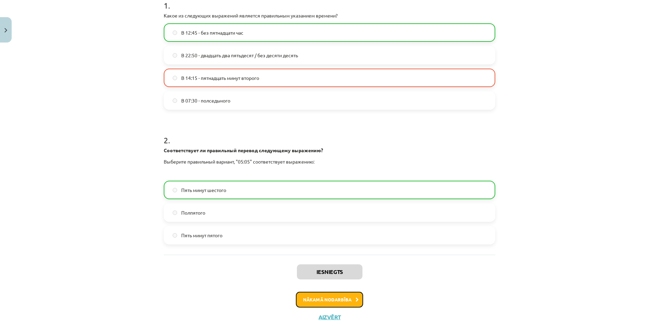
click at [349, 298] on button "Nākamā nodarbība" at bounding box center [329, 300] width 67 height 16
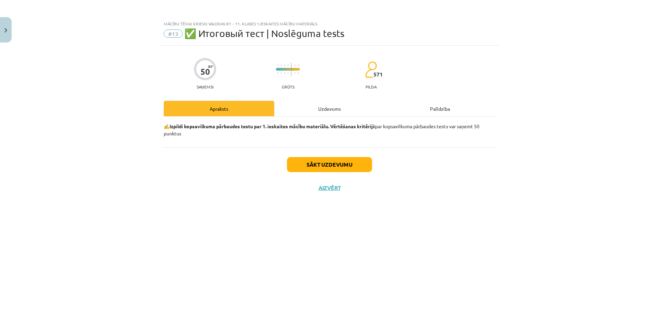
click at [325, 106] on div "Uzdevums" at bounding box center [329, 108] width 111 height 15
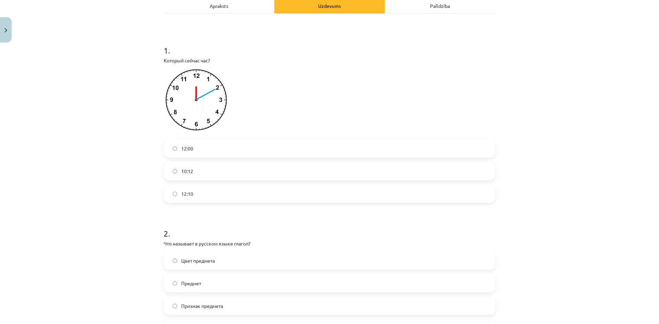
scroll to position [137, 0]
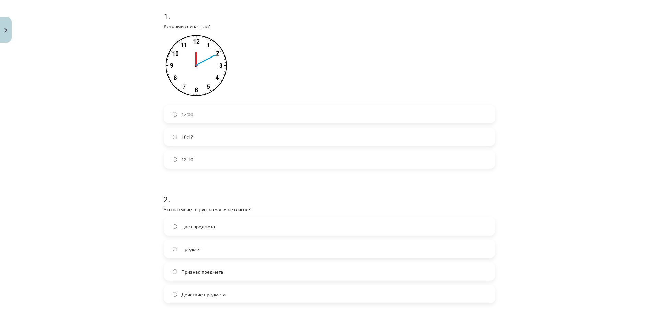
click at [187, 156] on span "12:10" at bounding box center [187, 159] width 12 height 7
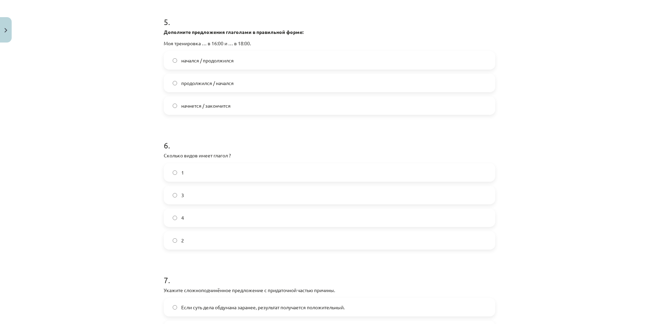
scroll to position [1297, 0]
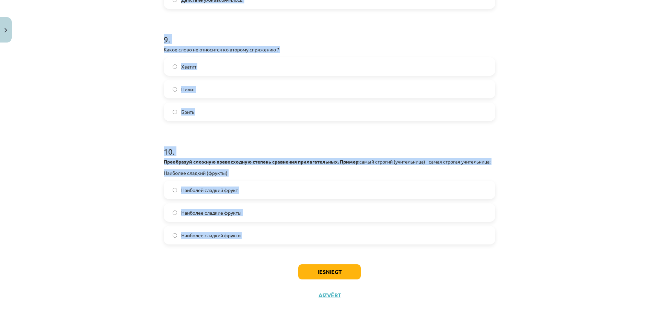
drag, startPoint x: 161, startPoint y: 107, endPoint x: 248, endPoint y: 233, distance: 153.5
click at [247, 159] on strong "Преобразуй сложную превосходную степень сравнения прилагательных. Пример:" at bounding box center [262, 162] width 196 height 6
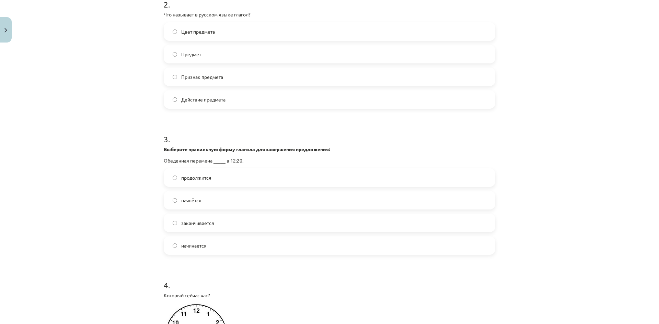
scroll to position [336, 0]
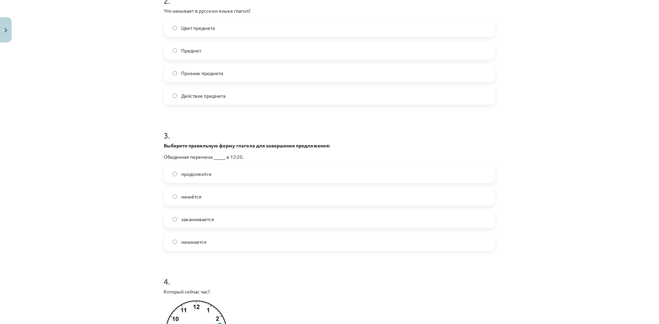
click at [176, 97] on label "Действие предмета" at bounding box center [329, 95] width 330 height 17
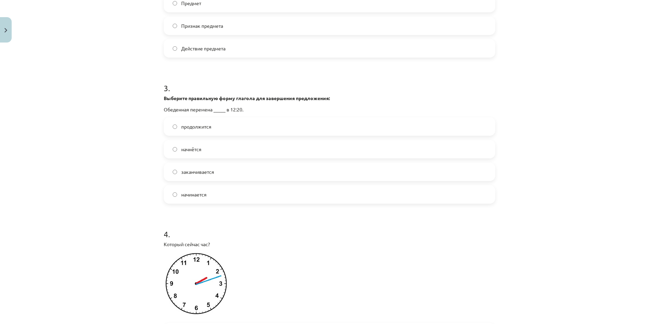
scroll to position [405, 0]
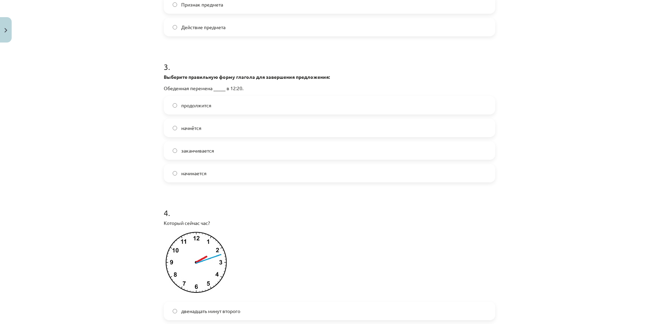
click at [187, 125] on span "начнётся" at bounding box center [191, 128] width 20 height 7
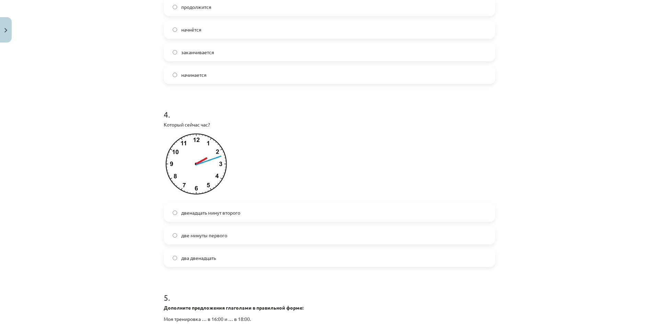
scroll to position [508, 0]
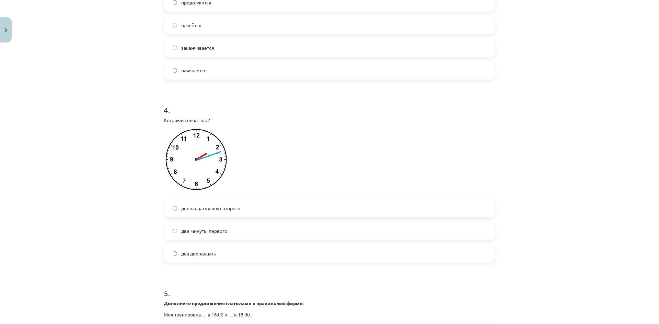
click at [182, 253] on span "два двенадцать" at bounding box center [198, 253] width 35 height 7
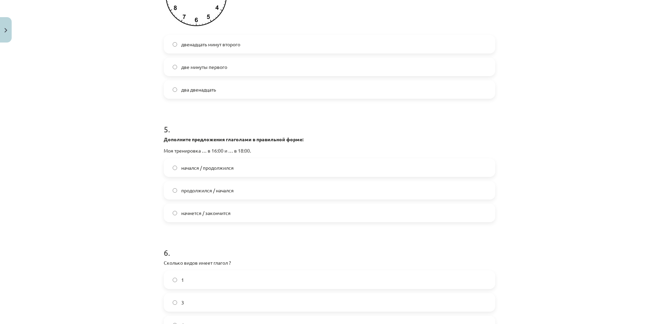
scroll to position [679, 0]
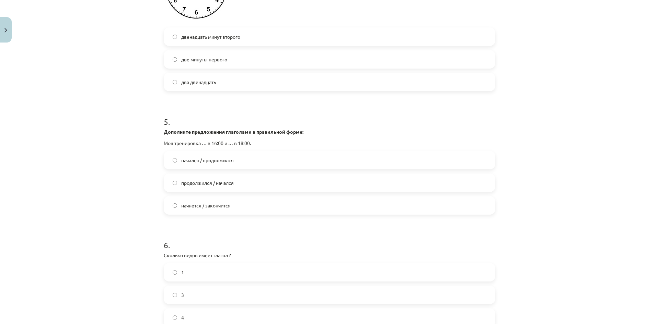
click at [165, 205] on label "начнется / закончится" at bounding box center [329, 205] width 330 height 17
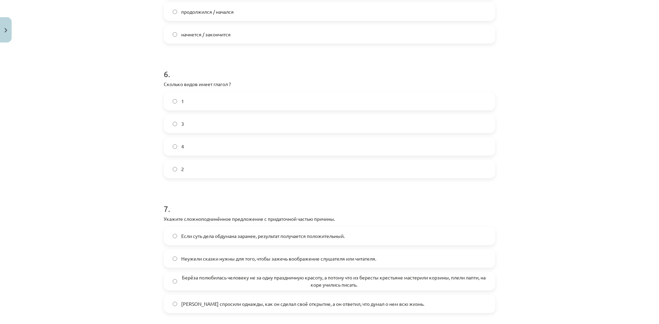
scroll to position [851, 0]
drag, startPoint x: 176, startPoint y: 166, endPoint x: 162, endPoint y: 173, distance: 16.0
click at [176, 166] on label "2" at bounding box center [329, 168] width 330 height 17
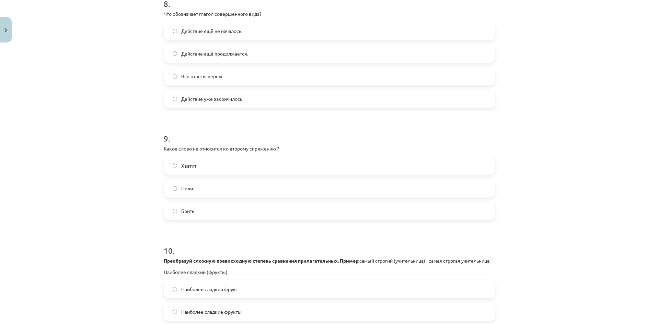
scroll to position [1194, 0]
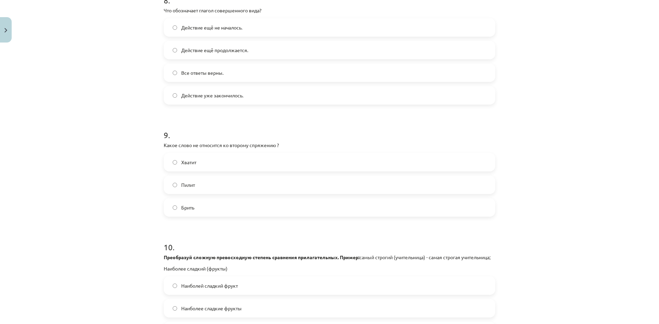
click at [169, 96] on label "Действие уже закончилось." at bounding box center [329, 95] width 330 height 17
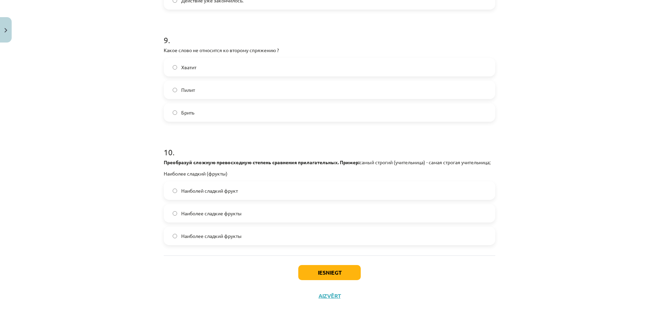
scroll to position [1297, 0]
click at [331, 272] on button "Iesniegt" at bounding box center [329, 272] width 62 height 15
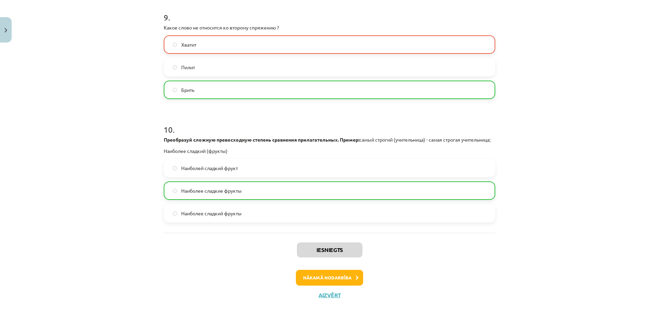
scroll to position [1319, 0]
click at [331, 280] on button "Nākamā nodarbība" at bounding box center [329, 278] width 67 height 16
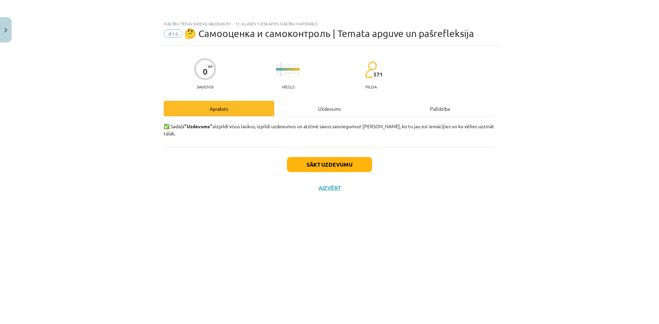
click at [320, 106] on div "Uzdevums" at bounding box center [329, 108] width 111 height 15
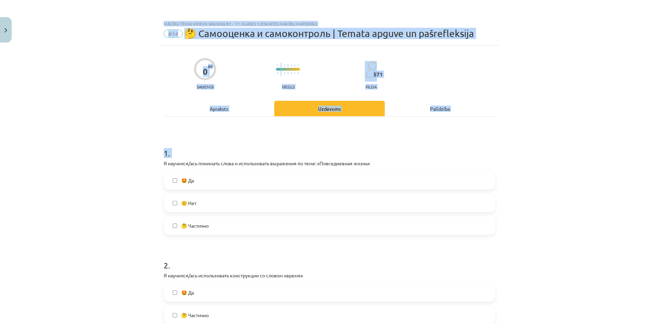
scroll to position [476, 0]
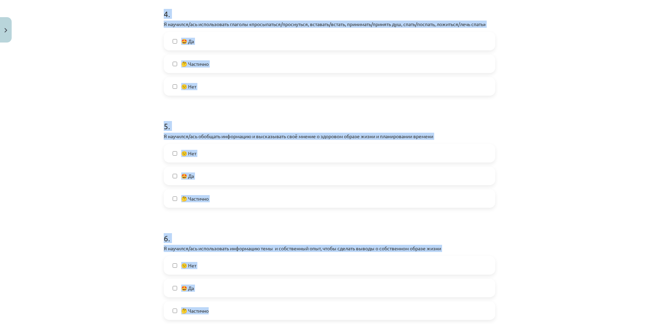
drag, startPoint x: 161, startPoint y: 94, endPoint x: 235, endPoint y: 309, distance: 227.3
click at [233, 309] on form "1 . Я научился/ась понимать слова и использовать выражения по теме: «Повседневн…" at bounding box center [330, 137] width 332 height 955
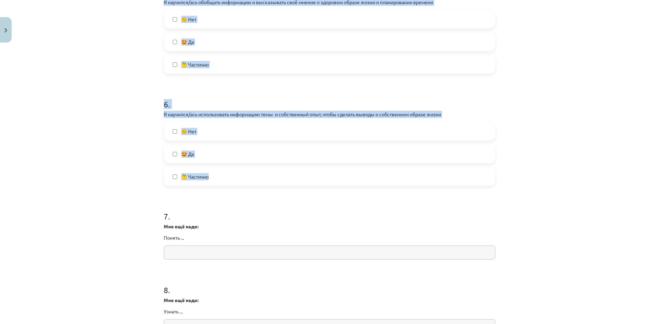
scroll to position [613, 0]
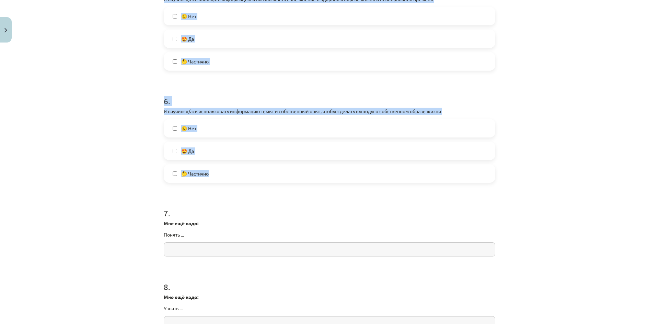
click at [213, 108] on p "Я научился/ась использовать информацию темы и собственный опыт, чтобы сделать в…" at bounding box center [330, 111] width 332 height 7
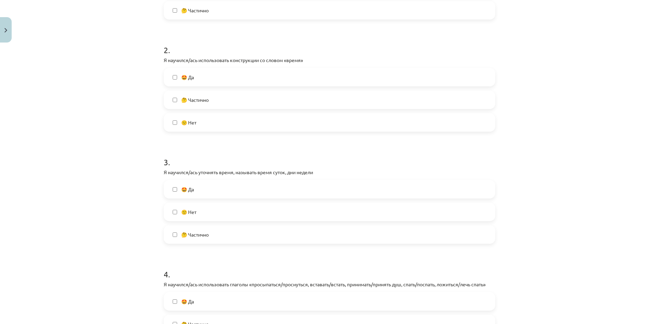
scroll to position [133, 0]
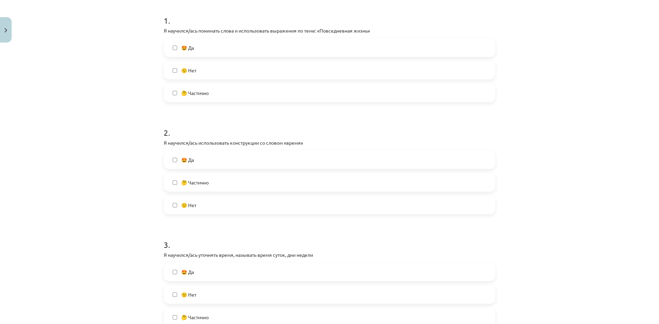
click at [193, 96] on span "🤔 Частично" at bounding box center [194, 93] width 27 height 7
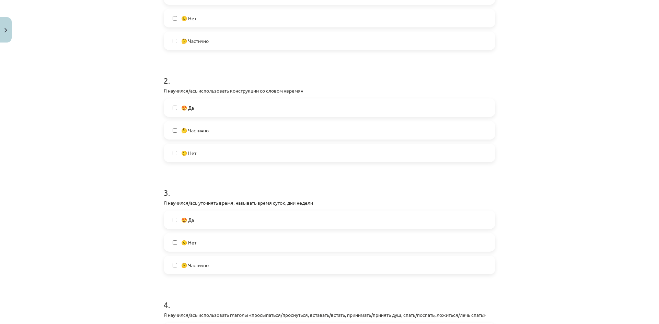
scroll to position [202, 0]
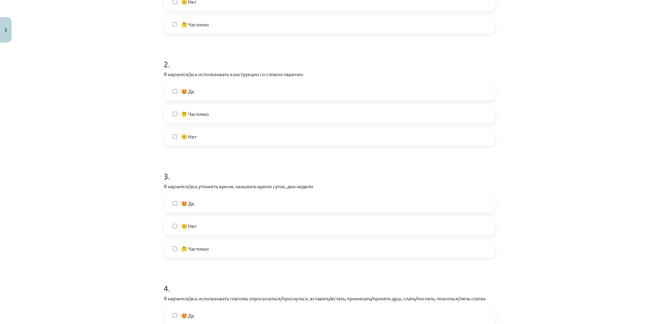
click at [208, 117] on label "🤔 Частично" at bounding box center [329, 113] width 330 height 17
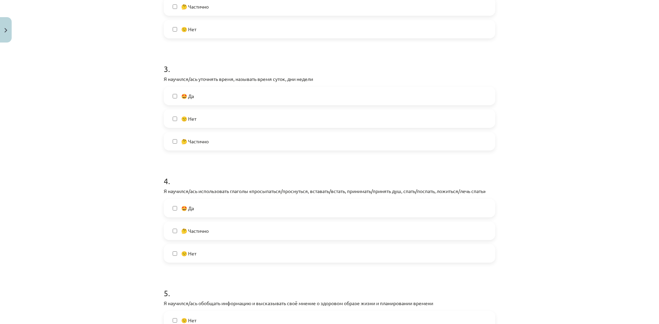
scroll to position [339, 0]
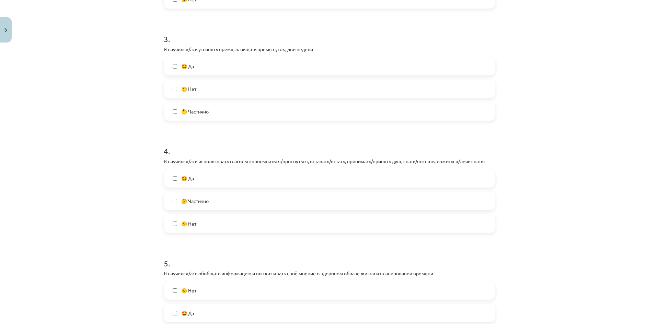
click at [196, 72] on label "🤩 Да" at bounding box center [329, 66] width 330 height 17
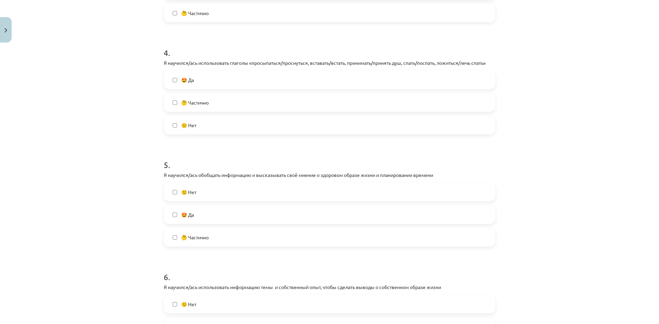
scroll to position [442, 0]
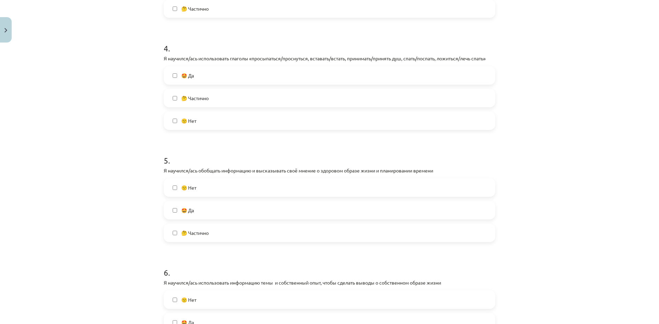
click at [181, 97] on span "🤔 Частично" at bounding box center [194, 98] width 27 height 7
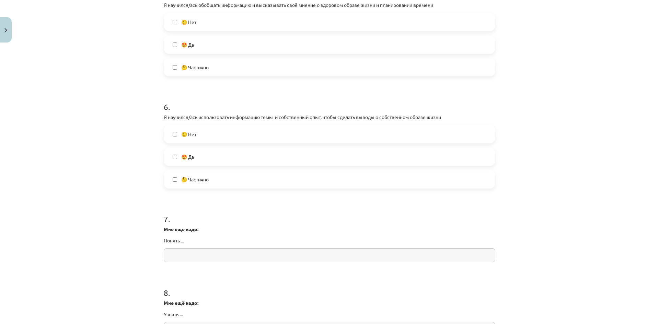
scroll to position [613, 0]
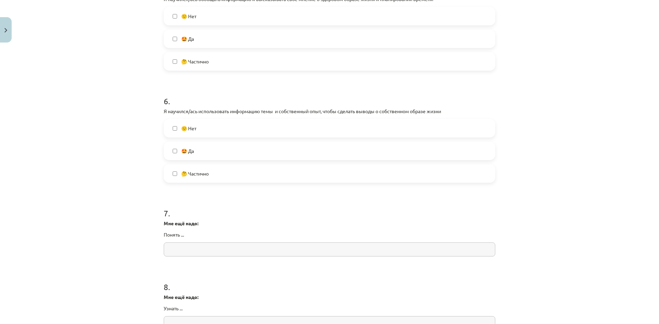
click at [203, 147] on label "🤩 Да" at bounding box center [329, 150] width 330 height 17
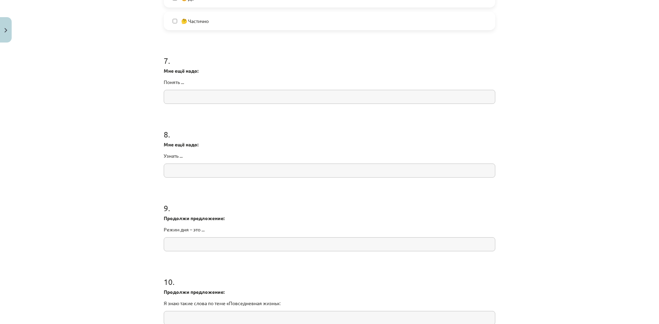
scroll to position [785, 0]
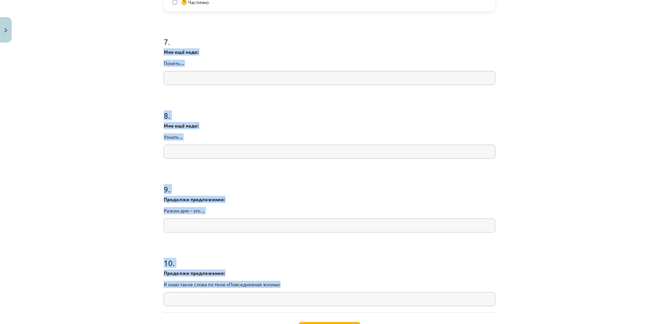
drag, startPoint x: 161, startPoint y: 50, endPoint x: 291, endPoint y: 280, distance: 264.3
click at [220, 80] on input "text" at bounding box center [330, 78] width 332 height 14
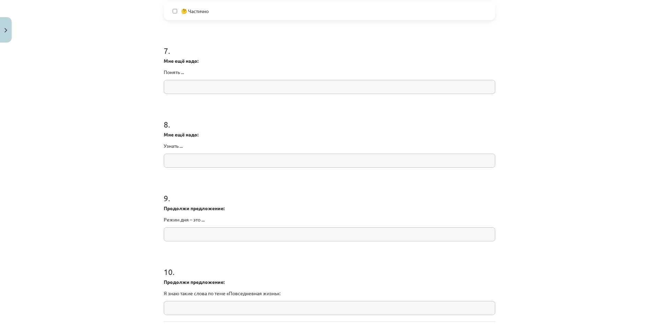
scroll to position [808, 0]
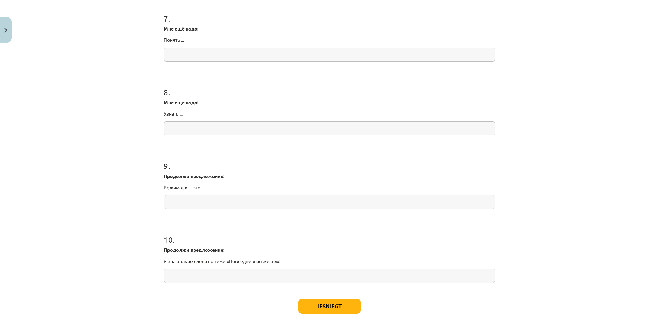
paste input "*********"
type input "*********"
drag, startPoint x: 165, startPoint y: 50, endPoint x: 130, endPoint y: 50, distance: 34.3
click at [131, 50] on div "Mācību tēma: Krievu valodas b1 - 11. klases 1.ieskaites mācību materiāls #14 🤔 …" at bounding box center [329, 162] width 659 height 324
click at [206, 128] on input "text" at bounding box center [330, 129] width 332 height 14
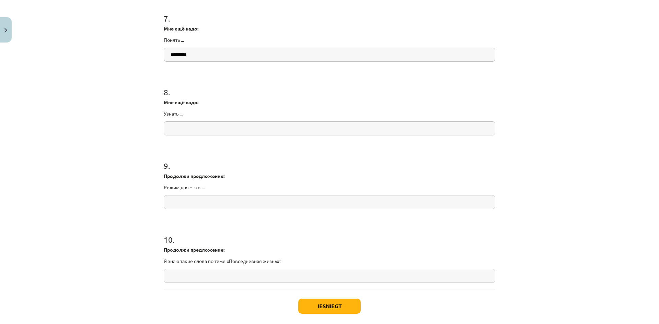
paste input "*********"
type input "*********"
drag, startPoint x: 196, startPoint y: 52, endPoint x: 125, endPoint y: 53, distance: 70.7
click at [125, 53] on div "Mācību tēma: Krievu valodas b1 - 11. klases 1.ieskaites mācību materiāls #14 🤔 …" at bounding box center [329, 162] width 659 height 324
paste input "**********"
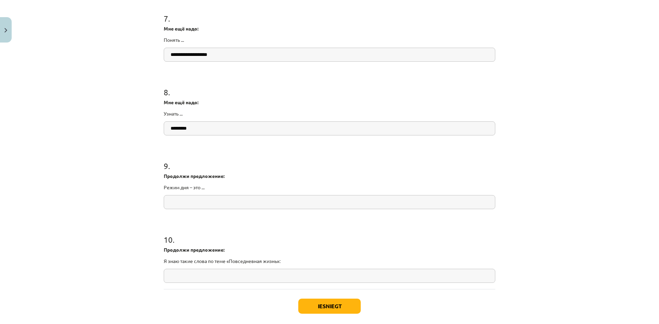
click at [167, 56] on input "**********" at bounding box center [330, 55] width 332 height 14
click at [169, 56] on input "**********" at bounding box center [330, 55] width 332 height 14
paste input "***"
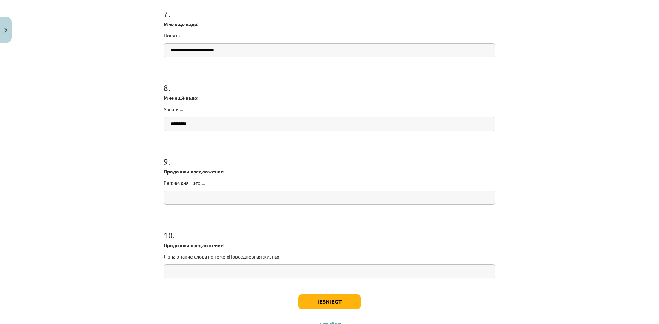
scroll to position [843, 0]
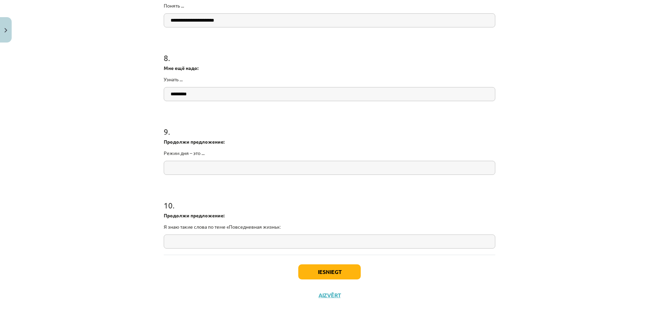
type input "**********"
click at [229, 165] on input "text" at bounding box center [330, 168] width 332 height 14
paste input "******"
type input "******"
click at [322, 275] on button "Iesniegt" at bounding box center [329, 272] width 62 height 15
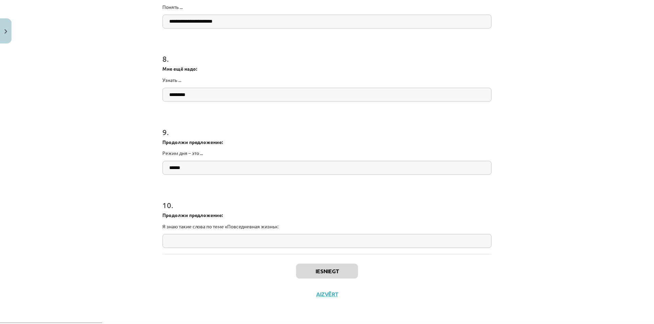
scroll to position [789, 0]
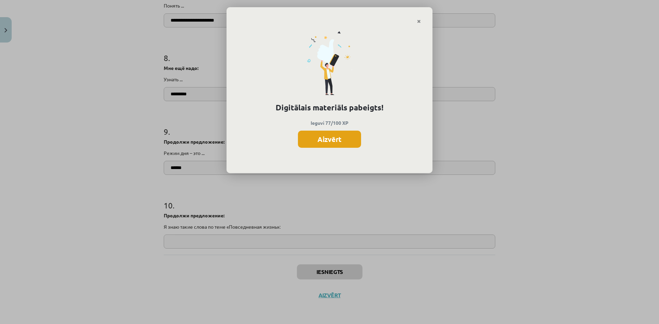
click at [341, 139] on button "Aizvērt" at bounding box center [329, 139] width 63 height 17
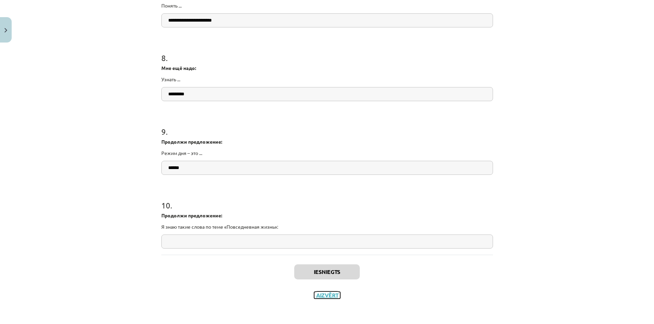
click at [326, 294] on button "Aizvērt" at bounding box center [327, 295] width 26 height 7
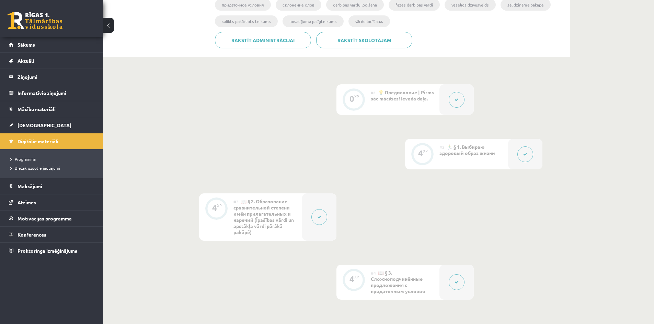
scroll to position [102, 0]
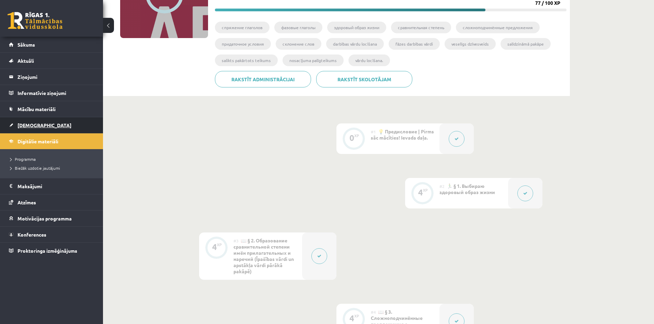
click at [44, 124] on link "[DEMOGRAPHIC_DATA]" at bounding box center [51, 125] width 85 height 16
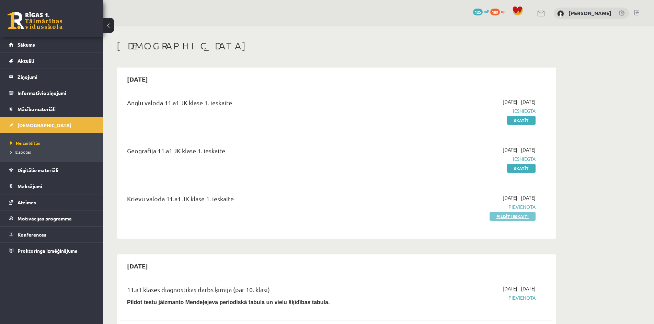
click at [501, 218] on link "Pildīt ieskaiti" at bounding box center [513, 216] width 46 height 9
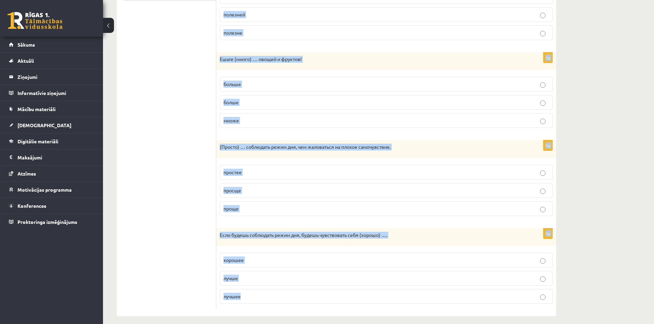
scroll to position [271, 0]
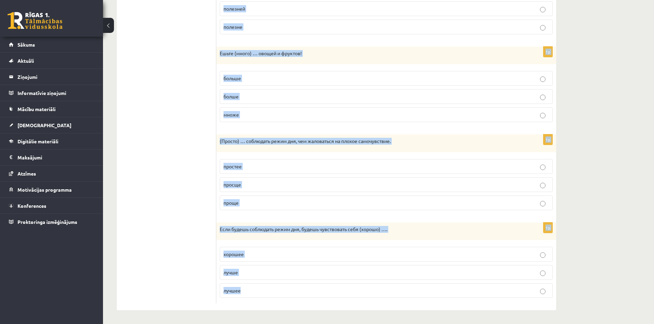
drag, startPoint x: 223, startPoint y: 125, endPoint x: 290, endPoint y: 287, distance: 175.4
click at [290, 288] on form "Выберите правильную форму сравнительной степени. 1p С каждым днём становится (м…" at bounding box center [386, 78] width 326 height 451
copy form "Выберите правильную форму сравнительной степени. 1p С каждым днём становится (м…"
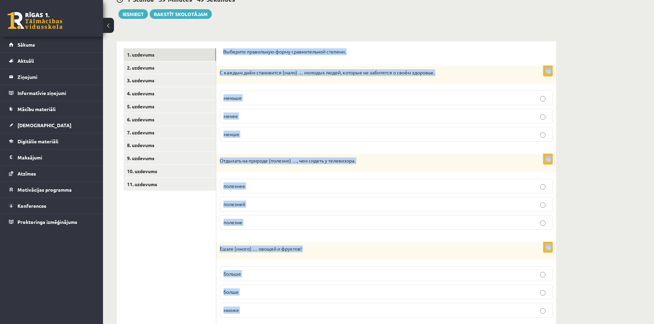
scroll to position [0, 0]
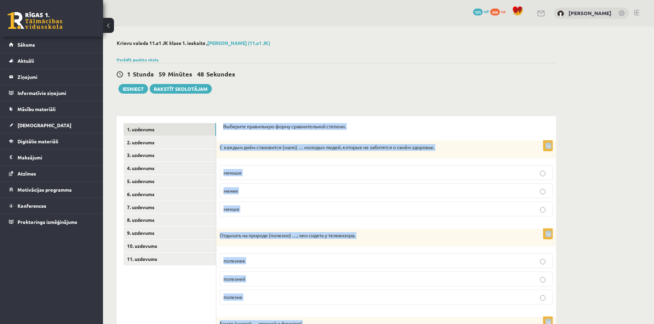
click at [267, 125] on p "Выберите правильную форму сравнительной степени." at bounding box center [386, 126] width 326 height 7
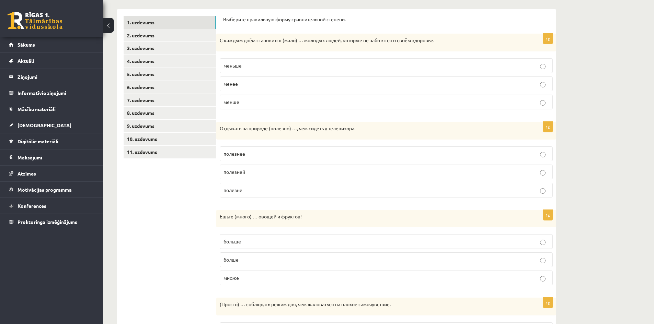
scroll to position [103, 0]
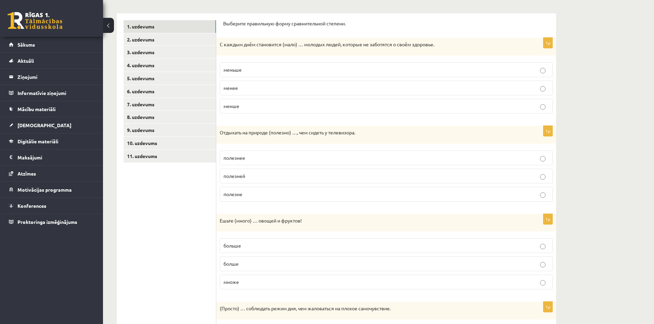
click at [236, 69] on span "меньше" at bounding box center [232, 70] width 18 height 6
click at [227, 158] on span "полезнее" at bounding box center [234, 158] width 22 height 6
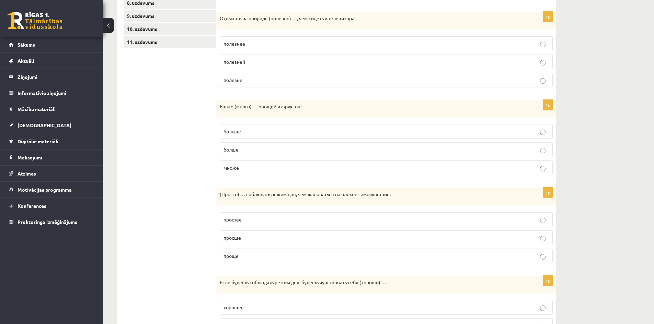
scroll to position [271, 0]
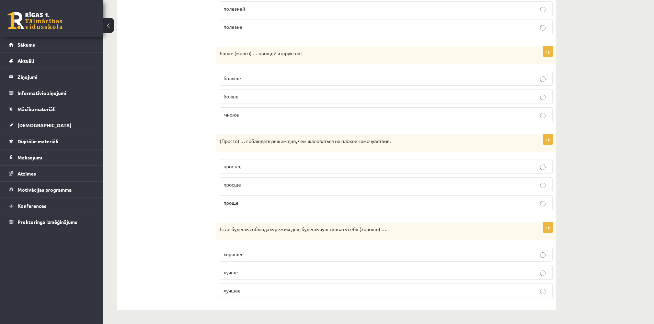
click at [221, 76] on label "больше" at bounding box center [386, 78] width 333 height 15
click at [238, 206] on p "проще" at bounding box center [385, 202] width 325 height 7
click at [229, 273] on span "лучше" at bounding box center [230, 272] width 14 height 6
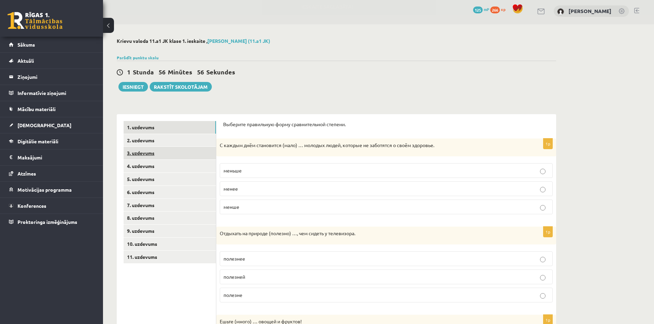
scroll to position [0, 0]
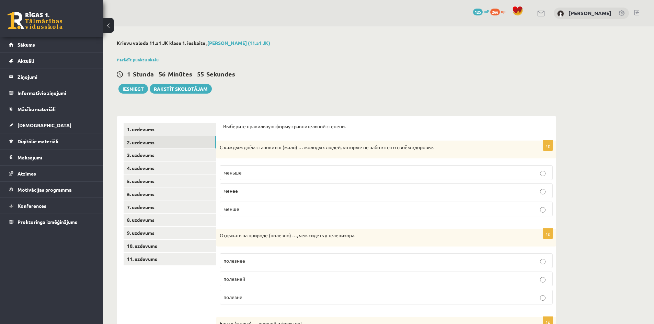
click at [149, 140] on link "2. uzdevums" at bounding box center [170, 142] width 92 height 13
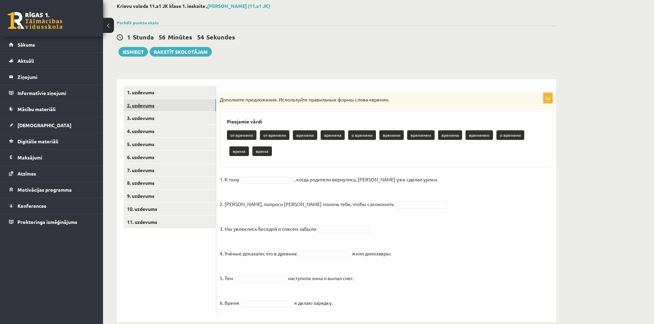
scroll to position [49, 0]
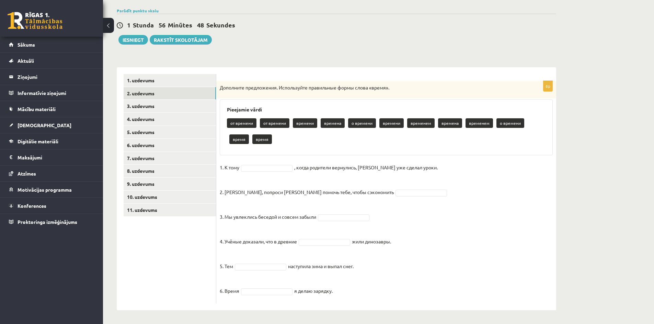
drag, startPoint x: 220, startPoint y: 88, endPoint x: 389, endPoint y: 331, distance: 295.6
click at [389, 275] on html "0 Dāvanas 125 mP 266 xp Endijs Krūmiņš Sākums Aktuāli Kā mācīties eSKOLĀ Kontak…" at bounding box center [327, 113] width 654 height 324
copy div "Дополните предложения. Используйте правильные формы слова «время». Pieejamie vā…"
click at [247, 89] on p "Дополните предложения. Используйте правильные формы слова «время»." at bounding box center [369, 87] width 299 height 7
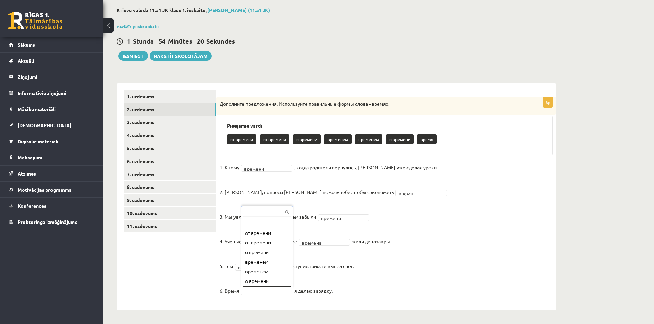
scroll to position [8, 0]
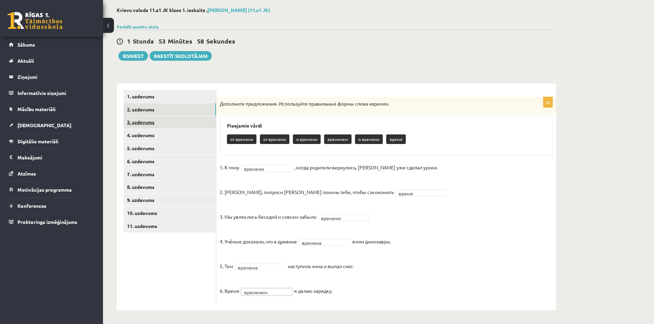
click at [162, 116] on link "3. uzdevums" at bounding box center [170, 122] width 92 height 13
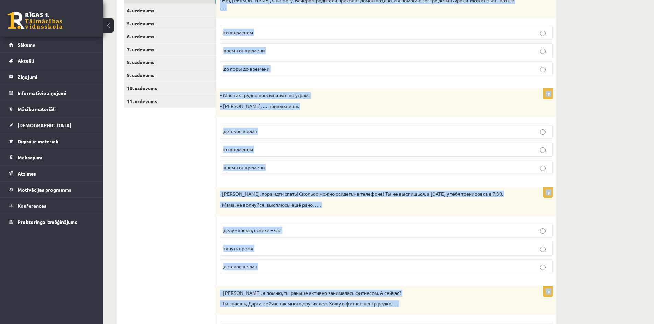
scroll to position [226, 0]
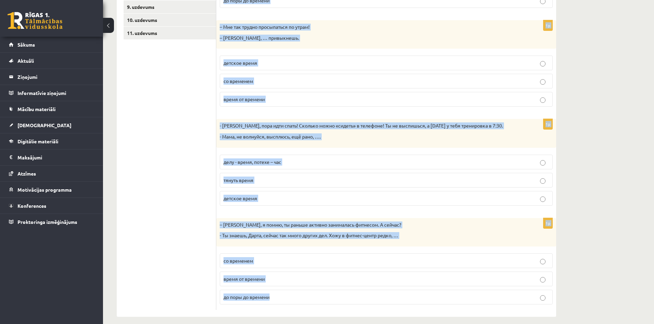
drag, startPoint x: 222, startPoint y: 25, endPoint x: 330, endPoint y: 290, distance: 285.8
click at [330, 290] on div "Дополните мини-диалоги. Выберите верный фразеологизм. 1p – Привет, Янис! Давай …" at bounding box center [386, 103] width 340 height 427
copy form "Дополните мини-диалоги. Выберите верный фразеологизм. 1p – Привет, Янис! Давай …"
click at [248, 222] on p "– Мария, я помню, ты раньше активно занималась фитнесом. А сейчас?" at bounding box center [369, 225] width 299 height 7
click at [249, 222] on p "– Мария, я помню, ты раньше активно занималась фитнесом. А сейчас?" at bounding box center [369, 225] width 299 height 7
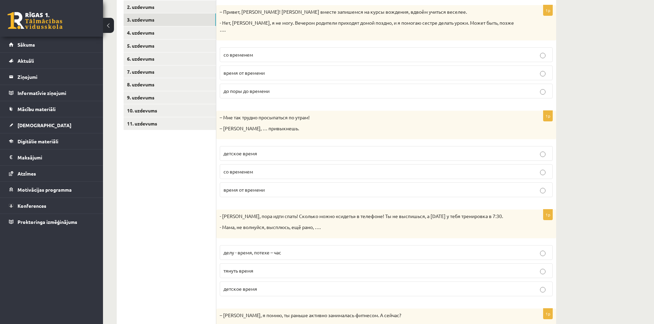
scroll to position [55, 0]
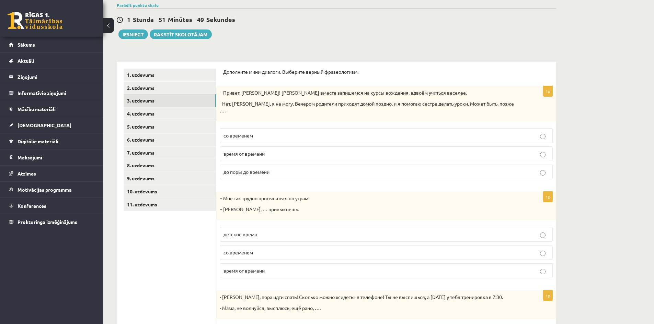
click at [261, 169] on span "до поры до времени" at bounding box center [246, 172] width 46 height 6
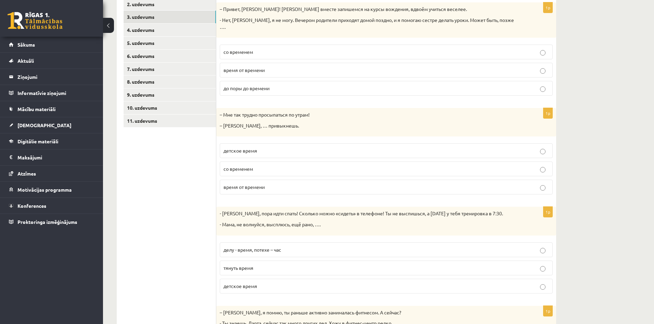
scroll to position [158, 0]
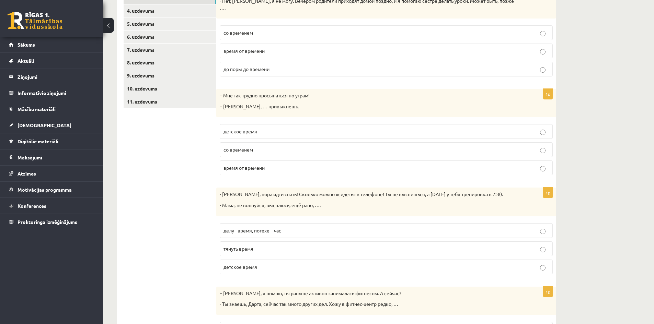
click at [271, 146] on p "со временем" at bounding box center [385, 149] width 325 height 7
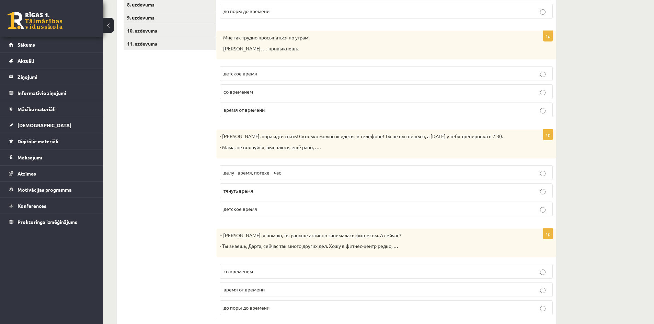
scroll to position [226, 0]
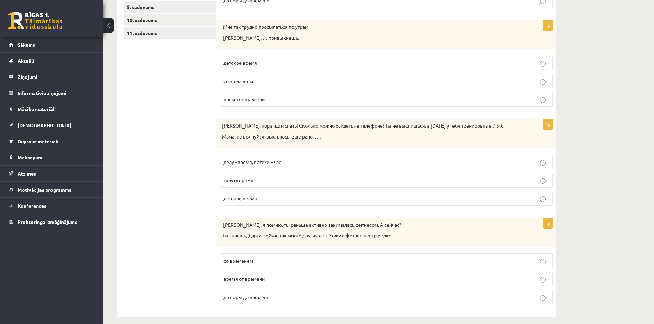
click at [224, 159] on p "делу - время, потехе – час" at bounding box center [385, 162] width 325 height 7
click at [270, 276] on p "время от времени" at bounding box center [385, 279] width 325 height 7
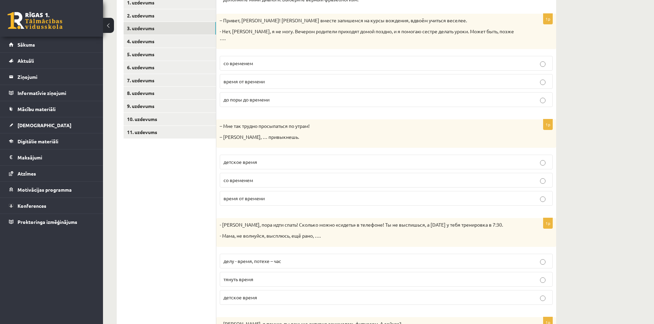
scroll to position [89, 0]
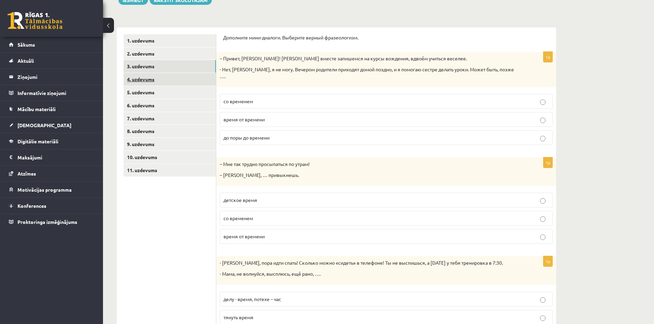
click at [145, 81] on link "4. uzdevums" at bounding box center [170, 79] width 92 height 13
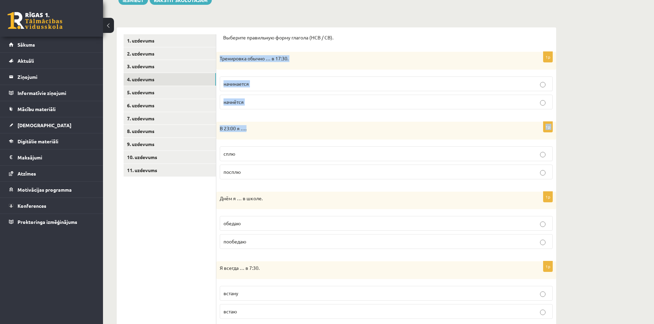
drag, startPoint x: 218, startPoint y: 58, endPoint x: 248, endPoint y: 115, distance: 64.5
click at [253, 128] on form "Выберите правильную форму глагола (НСВ / СВ). 1p Тренировка обычно … в 17:30. н…" at bounding box center [386, 319] width 326 height 570
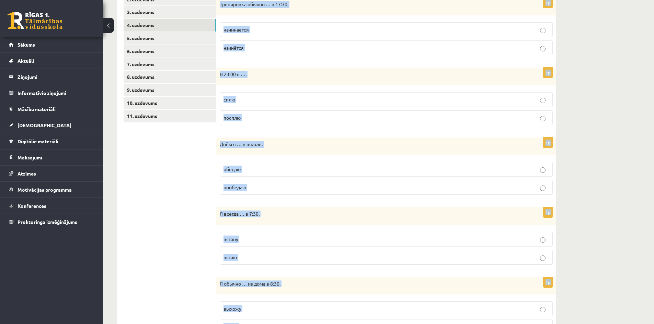
scroll to position [390, 0]
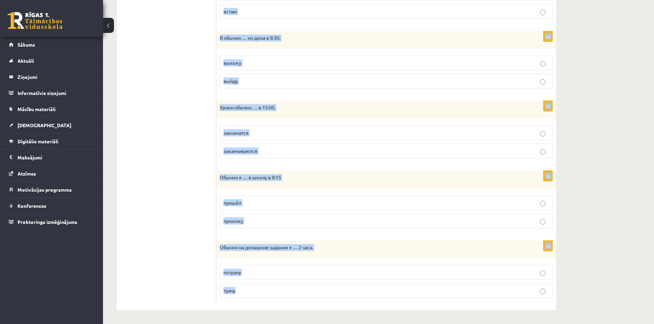
drag, startPoint x: 224, startPoint y: 37, endPoint x: 335, endPoint y: 298, distance: 283.6
click at [336, 299] on form "Выберите правильную форму глагола (НСВ / СВ). 1p Тренировка обычно … в 17:30. н…" at bounding box center [386, 19] width 326 height 570
copy form "Выберите правильную форму глагола (НСВ / СВ). 1p Тренировка обычно … в 17:30. н…"
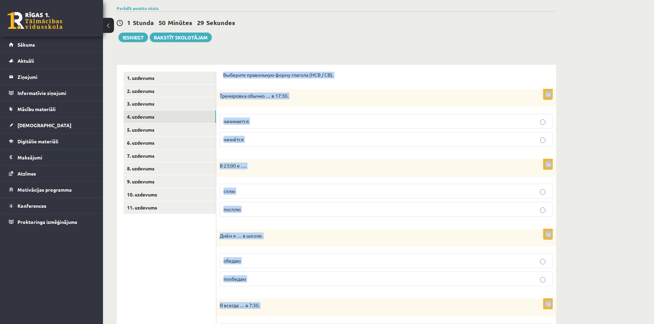
scroll to position [0, 0]
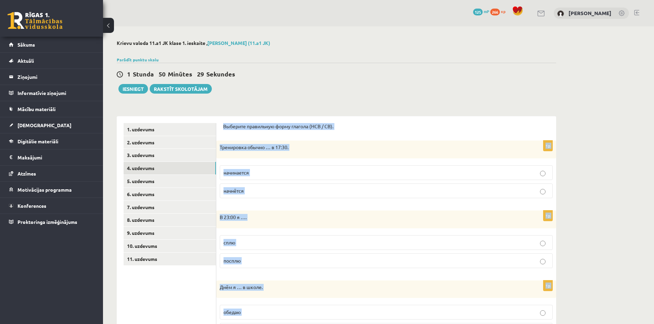
click at [297, 126] on p "Выберите правильную форму глагола (НСВ / СВ)." at bounding box center [386, 126] width 326 height 7
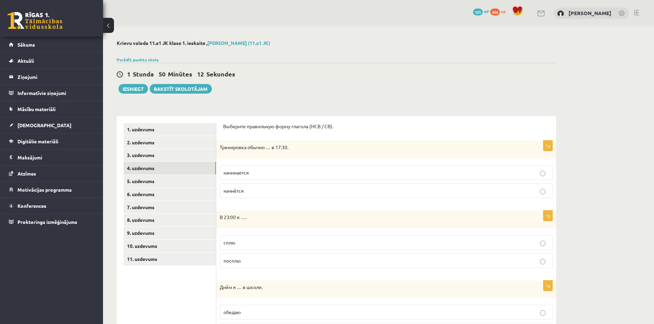
click at [243, 170] on span "начинается" at bounding box center [235, 173] width 25 height 6
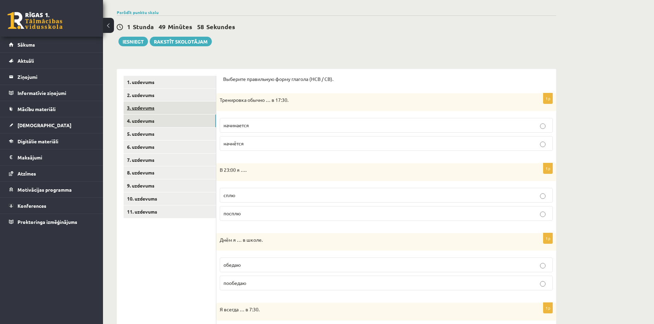
scroll to position [69, 0]
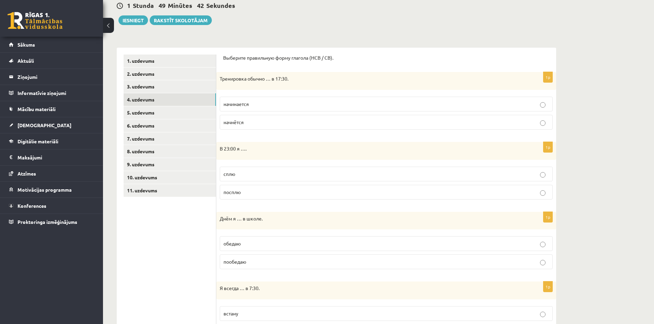
click at [266, 198] on label "посплю" at bounding box center [386, 192] width 333 height 15
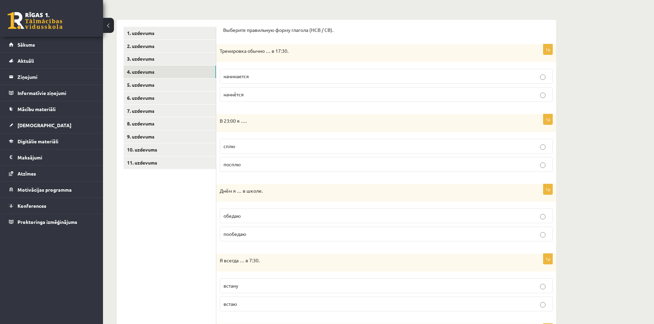
scroll to position [103, 0]
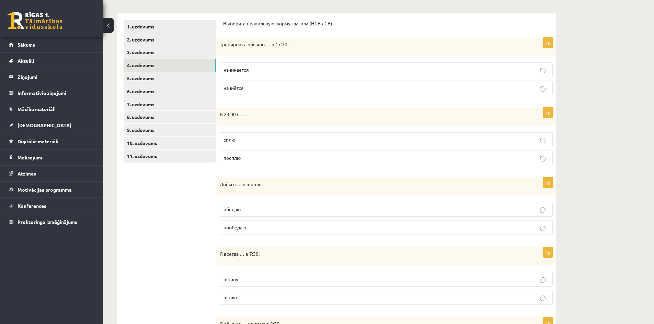
click at [229, 139] on span "сплю" at bounding box center [229, 140] width 12 height 6
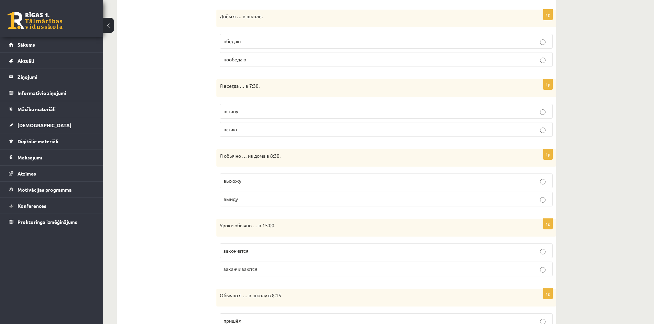
scroll to position [275, 0]
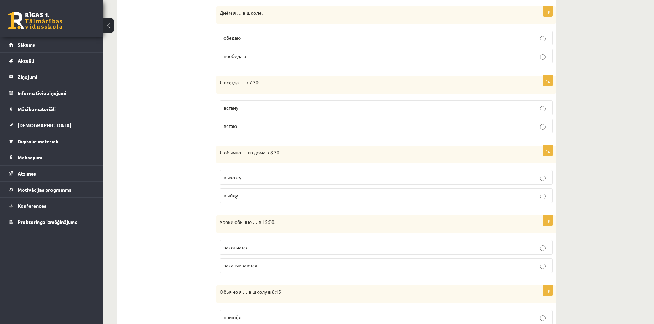
click at [251, 33] on label "обедаю" at bounding box center [386, 38] width 333 height 15
click at [227, 127] on span "встаю" at bounding box center [229, 126] width 13 height 6
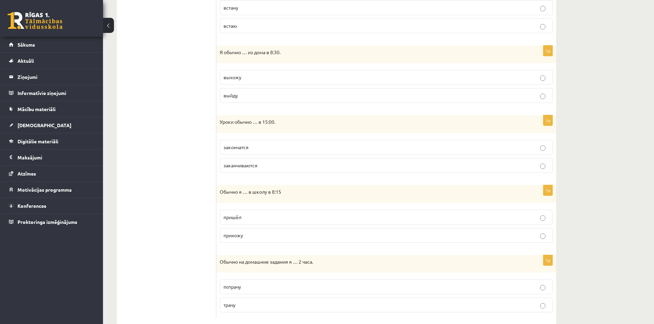
scroll to position [378, 0]
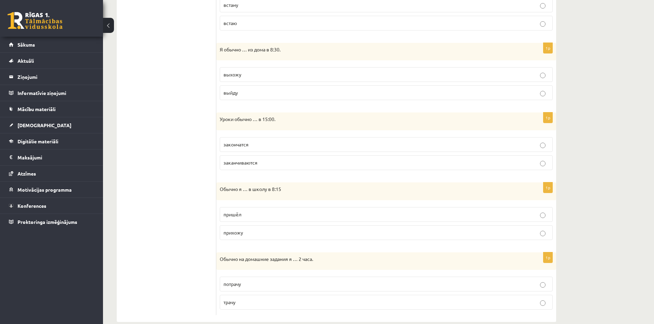
click at [246, 72] on p "выхожу" at bounding box center [385, 74] width 325 height 7
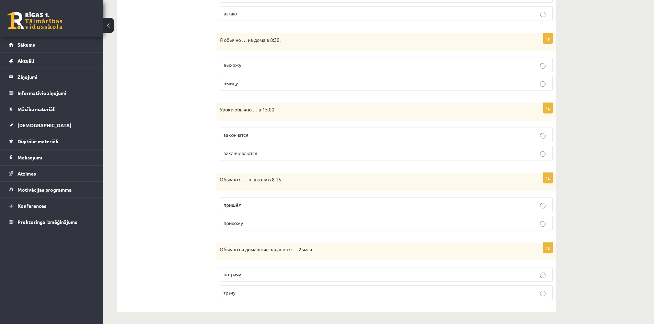
scroll to position [390, 0]
click at [242, 148] on p "заканчиваются" at bounding box center [385, 151] width 325 height 7
click at [228, 219] on span "прихожу" at bounding box center [233, 221] width 20 height 6
click at [227, 293] on span "трачу" at bounding box center [229, 291] width 12 height 6
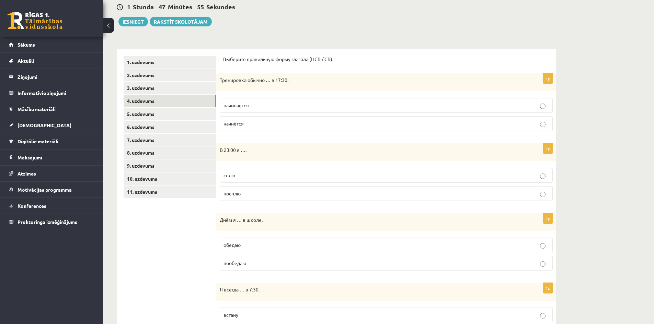
scroll to position [46, 0]
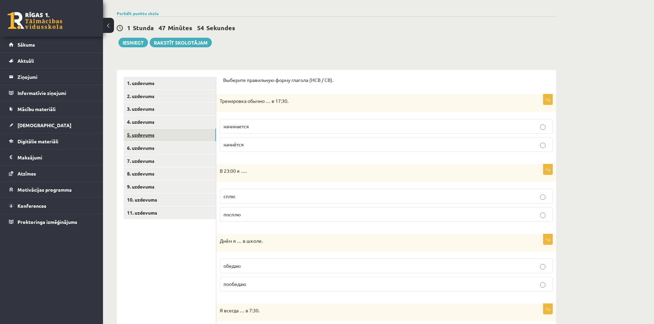
click at [153, 138] on link "5. uzdevums" at bounding box center [170, 135] width 92 height 13
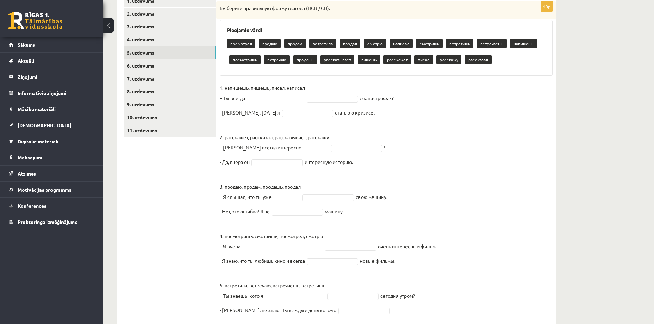
scroll to position [148, 0]
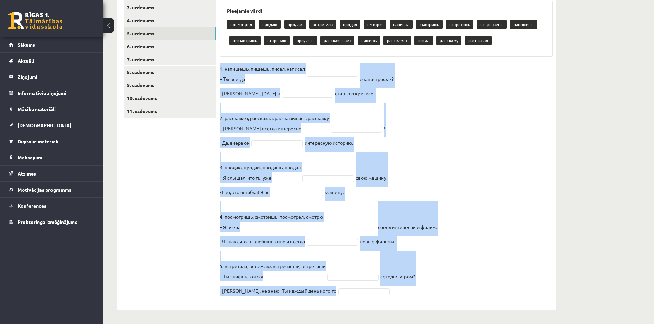
drag, startPoint x: 220, startPoint y: 68, endPoint x: 361, endPoint y: 292, distance: 264.5
click at [361, 292] on fieldset "1. напишешь, пишешь, писал, написал – Ты всегда о катастрофах? - Нет, вчера я с…" at bounding box center [386, 182] width 333 height 237
copy fieldset "1. напишешь, пишешь, писал, написал – Ты всегда о катастрофах? - Нет, вчера я с…"
click at [336, 73] on fieldset "1. напишешь, пишешь, писал, написал – Ты всегда о катастрофах? - Нет, вчера я с…" at bounding box center [386, 182] width 333 height 237
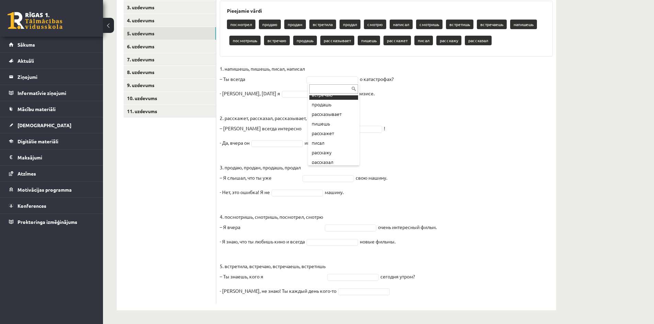
scroll to position [133, 0]
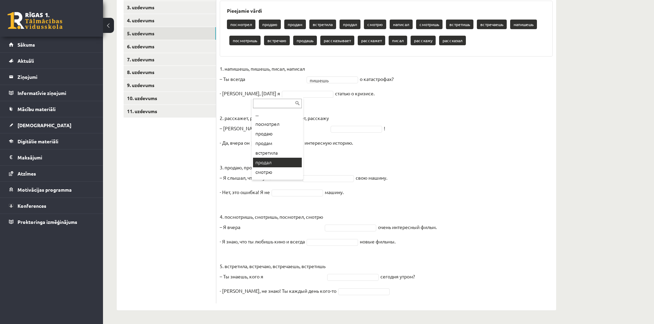
type input "*"
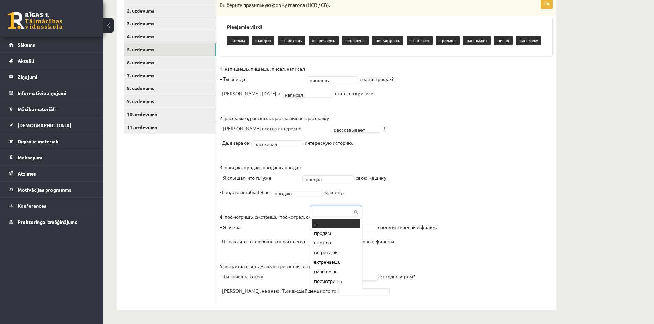
scroll to position [8, 0]
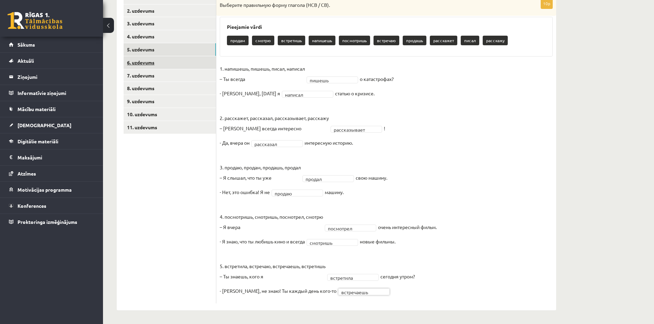
click at [150, 62] on link "6. uzdevums" at bounding box center [170, 62] width 92 height 13
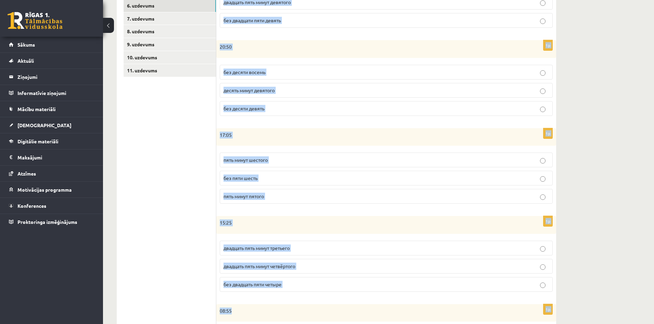
scroll to position [271, 0]
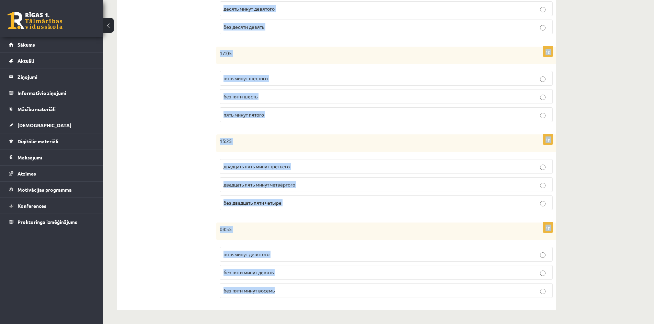
drag, startPoint x: 225, startPoint y: 30, endPoint x: 284, endPoint y: 290, distance: 267.2
click at [284, 290] on form "Сколько времени? Выберите правильный вариант. 1p 21:35 без двадцати пяти десять…" at bounding box center [386, 78] width 326 height 451
copy form "Сколько времени? Выберите правильный вариант. 1p 21:35 без двадцати пяти десять…"
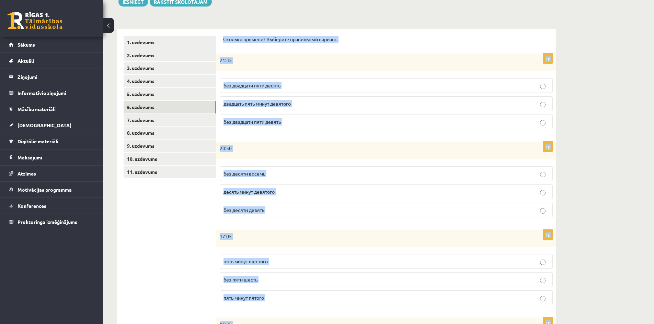
scroll to position [65, 0]
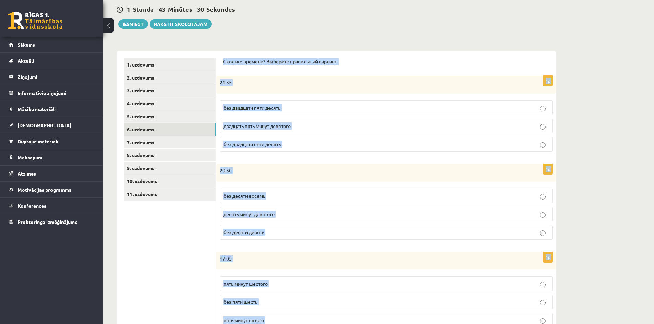
click at [250, 63] on p "Сколько времени? Выберите правильный вариант." at bounding box center [386, 61] width 326 height 7
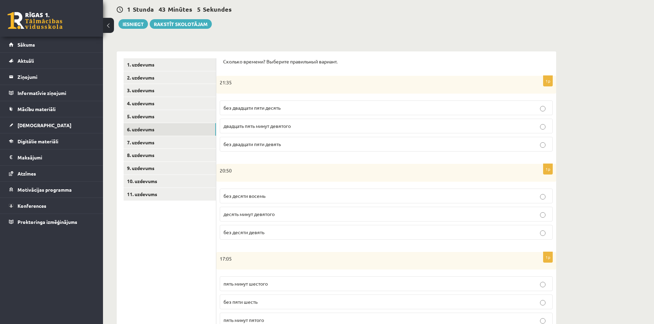
click at [219, 83] on div "21:35" at bounding box center [386, 85] width 340 height 18
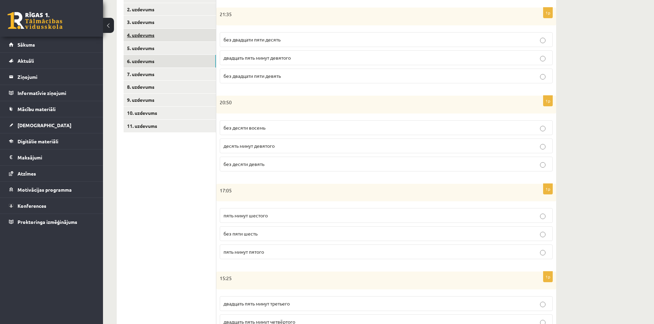
scroll to position [134, 0]
click at [270, 215] on p "пять минут шестого" at bounding box center [385, 215] width 325 height 7
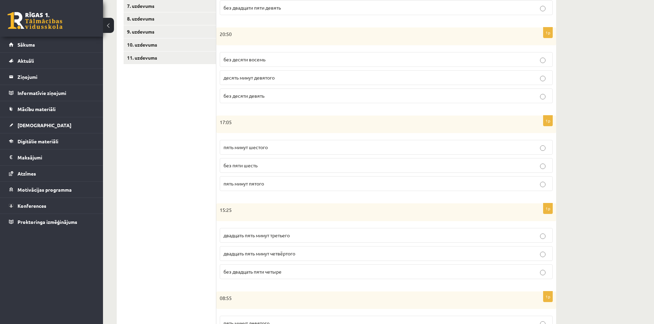
scroll to position [202, 0]
click at [278, 256] on p "двадцать пять минут четвёртого" at bounding box center [385, 253] width 325 height 7
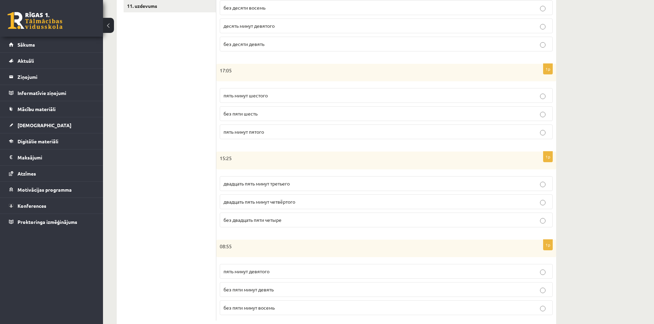
scroll to position [271, 0]
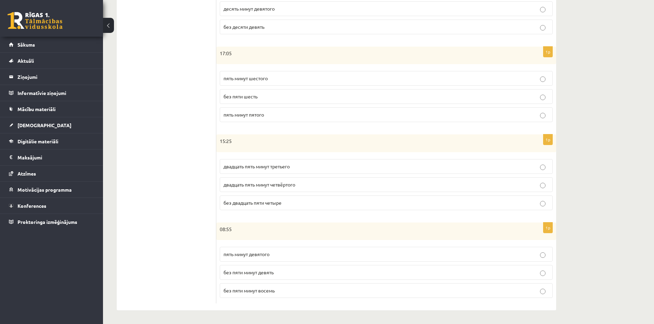
click at [263, 254] on span "пять минут девятого" at bounding box center [246, 254] width 46 height 6
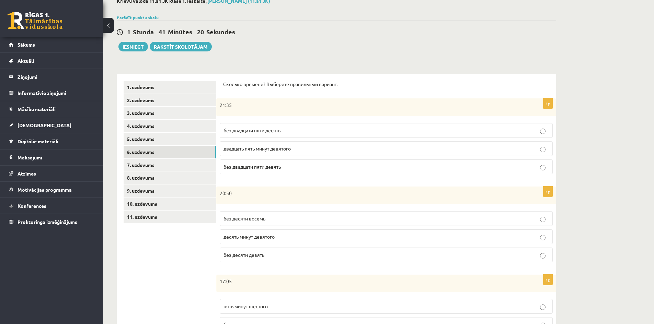
scroll to position [99, 0]
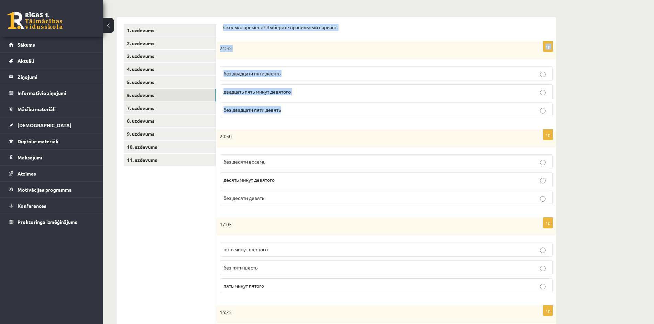
drag, startPoint x: 222, startPoint y: 26, endPoint x: 301, endPoint y: 111, distance: 116.1
click at [301, 111] on div "Сколько времени? Выберите правильный вариант. 1p 21:35 без двадцати пяти десять…" at bounding box center [386, 249] width 340 height 465
copy form "Сколько времени? Выберите правильный вариант. 1p 21:35 без двадцати пяти десять…"
click at [280, 51] on p "21:35" at bounding box center [369, 48] width 299 height 7
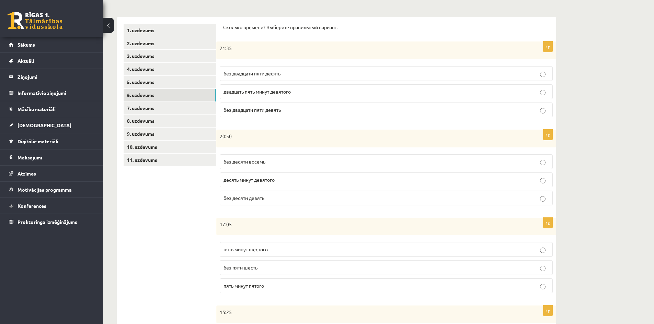
click at [273, 74] on span "без двадцати пяти десять" at bounding box center [251, 73] width 57 height 6
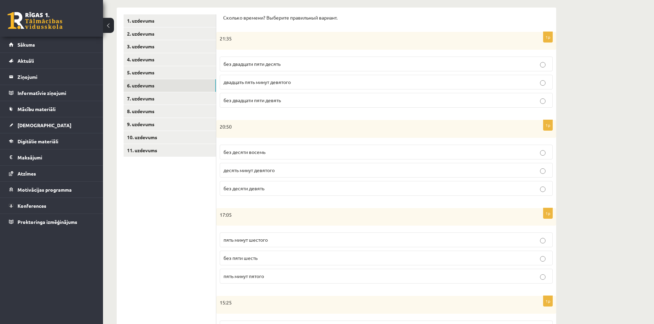
scroll to position [134, 0]
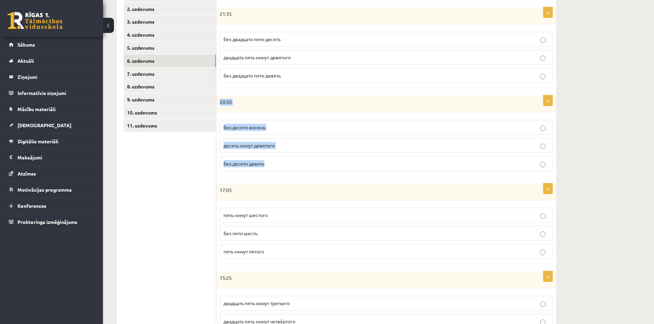
drag, startPoint x: 217, startPoint y: 103, endPoint x: 274, endPoint y: 161, distance: 81.1
click at [274, 161] on div "1p 20:50 без десяти восемь десять минут девятого без десяти девять" at bounding box center [386, 135] width 340 height 81
copy div "20:50 без десяти восемь десять минут девятого без десяти девять"
click at [187, 182] on ul "1. uzdevums 2. uzdevums 3. uzdevums 4. uzdevums 5. uzdevums 6. uzdevums 7. uzde…" at bounding box center [170, 215] width 93 height 451
click at [264, 160] on label "без десяти девять" at bounding box center [386, 164] width 333 height 15
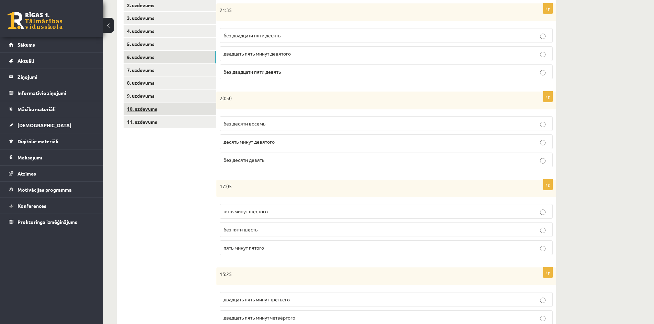
scroll to position [99, 0]
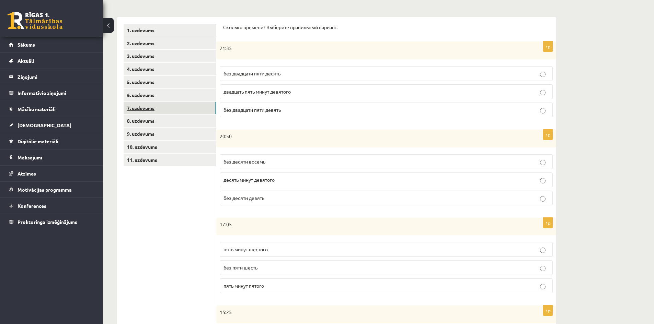
click at [158, 105] on link "7. uzdevums" at bounding box center [170, 108] width 92 height 13
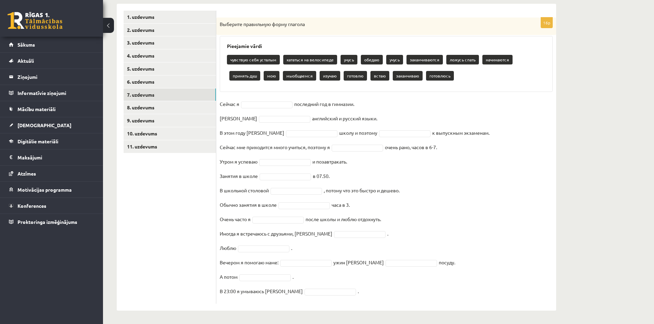
scroll to position [113, 0]
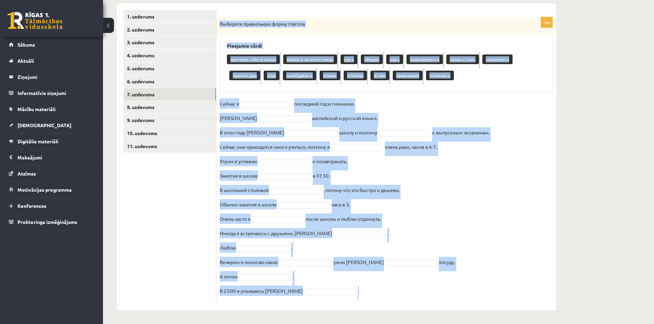
drag, startPoint x: 219, startPoint y: 24, endPoint x: 347, endPoint y: 295, distance: 299.8
click at [347, 295] on div "16p Выберите правильную форму глагола Pieejamie vārdi чувствую себя усталым кат…" at bounding box center [386, 160] width 340 height 287
copy div "Выберите правильную форму глагола Pieejamie vārdi чувствую себя усталым кататьс…"
click at [229, 97] on div "16p Выберите правильную форму глагола Pieejamie vārdi чувствую себя усталым кат…" at bounding box center [386, 160] width 340 height 287
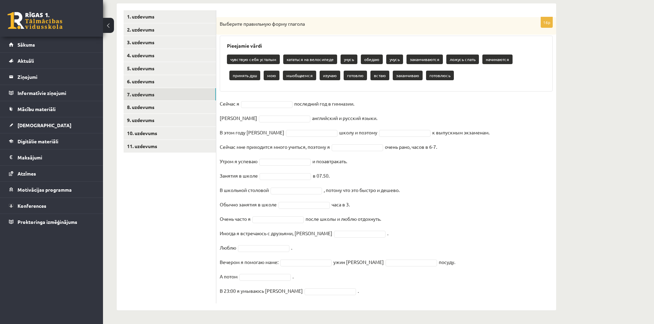
click at [278, 100] on fieldset "Сейчас я последний год в гимназии. Я английский и русский языки. В этом году я …" at bounding box center [386, 200] width 333 height 202
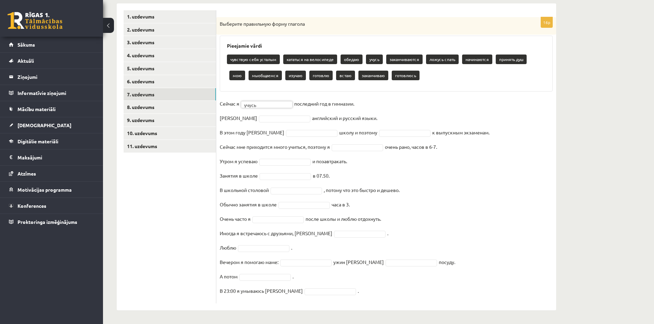
click at [240, 114] on fieldset "Сейчас я учусь ***** последний год в гимназии. Я английский и русский языки. В …" at bounding box center [386, 200] width 333 height 202
click at [270, 137] on fieldset "Сейчас я учусь ***** последний год в гимназии. Я изучаю ****** английский и рус…" at bounding box center [386, 200] width 333 height 202
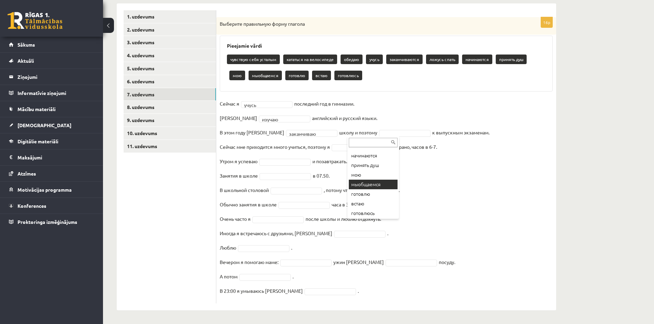
scroll to position [80, 0]
click at [366, 143] on fieldset "**********" at bounding box center [386, 200] width 333 height 202
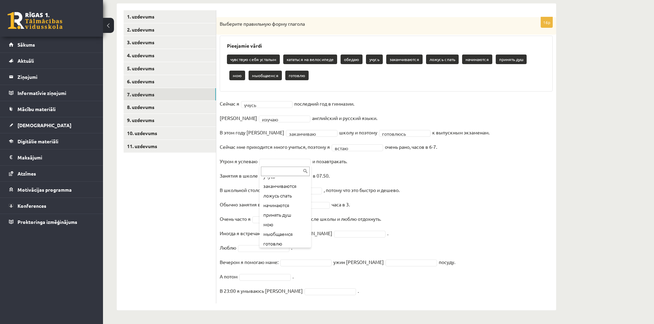
scroll to position [61, 0]
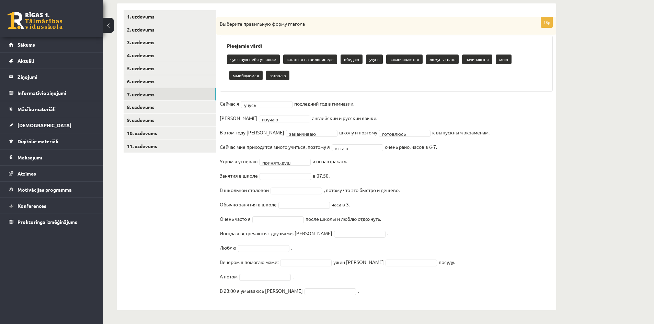
click at [278, 171] on fieldset "**********" at bounding box center [386, 200] width 333 height 202
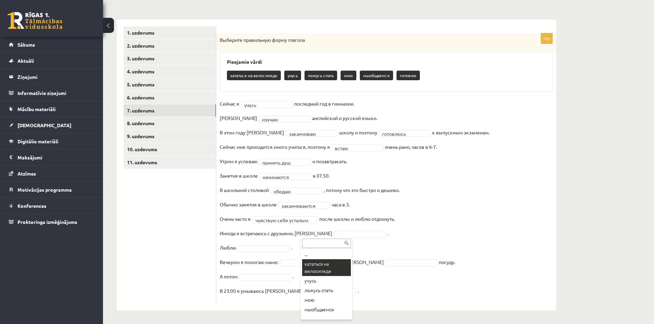
scroll to position [6, 0]
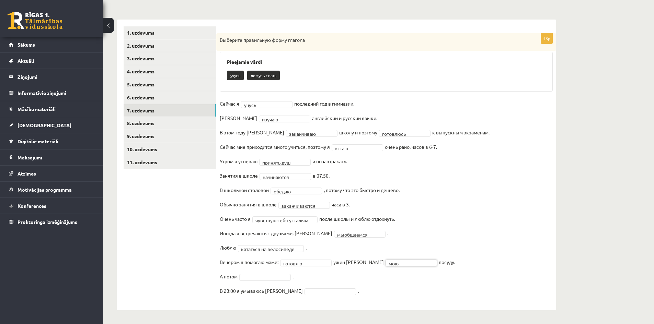
click at [242, 282] on fieldset "**********" at bounding box center [386, 200] width 333 height 202
drag, startPoint x: 321, startPoint y: 274, endPoint x: 313, endPoint y: 291, distance: 18.8
click at [276, 284] on fieldset "**********" at bounding box center [386, 200] width 333 height 202
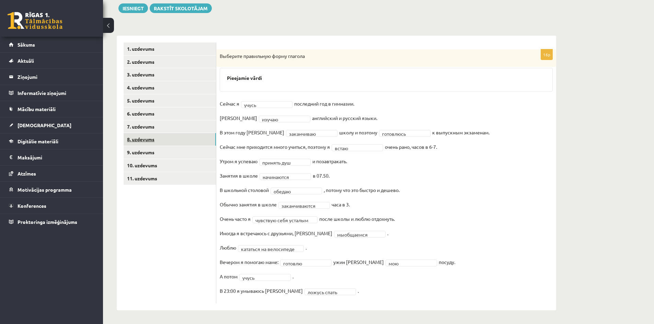
click at [165, 143] on link "8. uzdevums" at bounding box center [170, 139] width 92 height 13
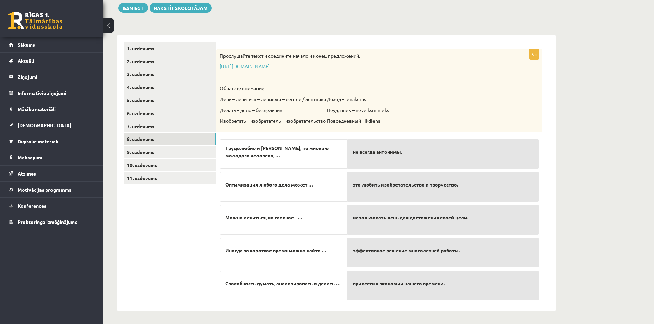
scroll to position [82, 0]
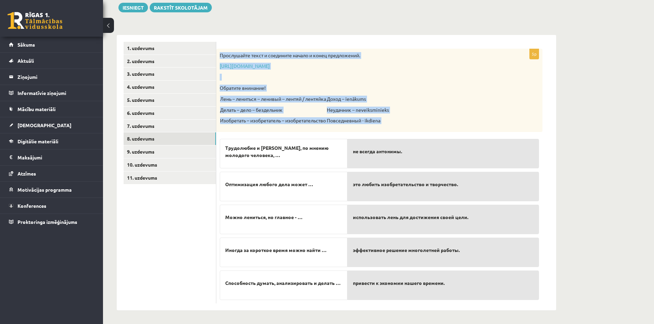
drag, startPoint x: 220, startPoint y: 54, endPoint x: 523, endPoint y: 303, distance: 392.3
click at [523, 303] on div "5p Прослушайте текст и соедините начало и конец предложений. https://www.zvaigz…" at bounding box center [379, 176] width 326 height 255
click at [221, 56] on p "Прослушайте текст и соедините начало и конец предложений." at bounding box center [362, 55] width 285 height 7
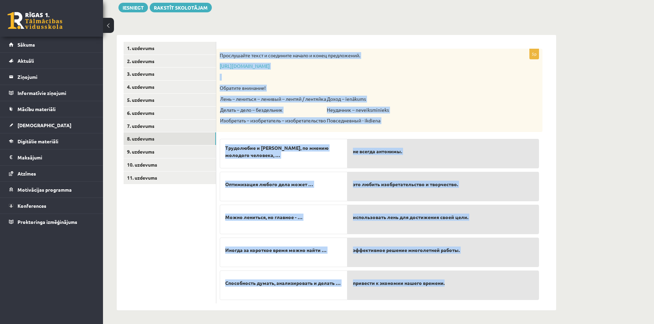
drag, startPoint x: 219, startPoint y: 55, endPoint x: 449, endPoint y: 294, distance: 331.9
click at [449, 294] on div "5p Прослушайте текст и соедините начало и конец предложений. https://www.zvaigz…" at bounding box center [379, 176] width 326 height 255
copy div "Прослушайте текст и соедините начало и конец предложений. https://www.zvaigzne.…"
click at [344, 119] on p "Повседневный - ikdiena" at bounding box center [358, 120] width 62 height 7
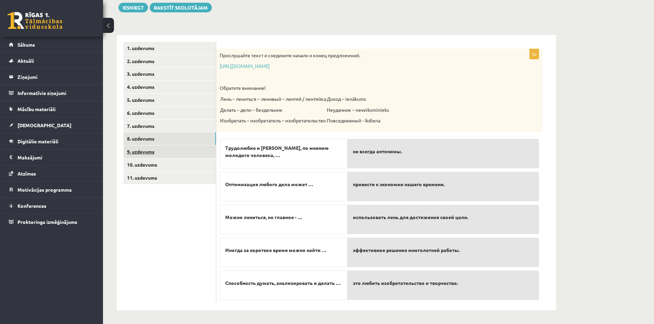
click at [172, 152] on link "9. uzdevums" at bounding box center [170, 152] width 92 height 13
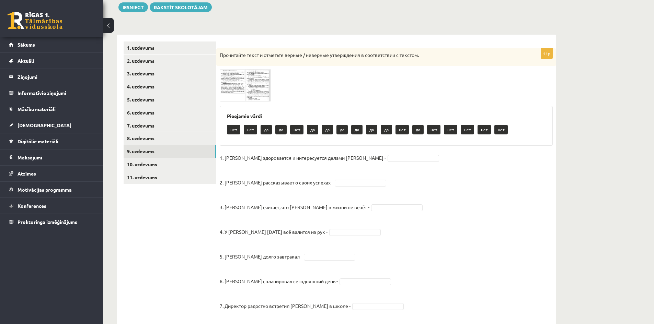
click at [228, 83] on img at bounding box center [245, 85] width 51 height 32
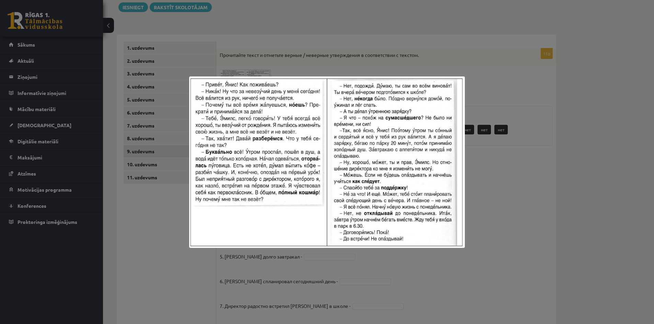
click at [556, 186] on div at bounding box center [327, 162] width 654 height 324
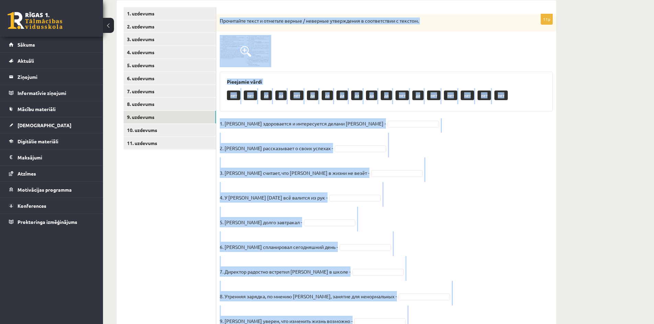
scroll to position [206, 0]
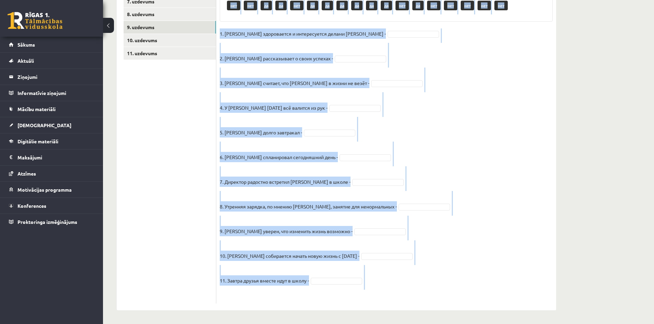
drag, startPoint x: 218, startPoint y: 19, endPoint x: 398, endPoint y: 314, distance: 345.4
click at [398, 314] on div "Krievu valoda 11.a1 JK klase 1. ieskaite , Endijs Krūmiņš (11.a1 JK) Parādīt pu…" at bounding box center [336, 72] width 467 height 504
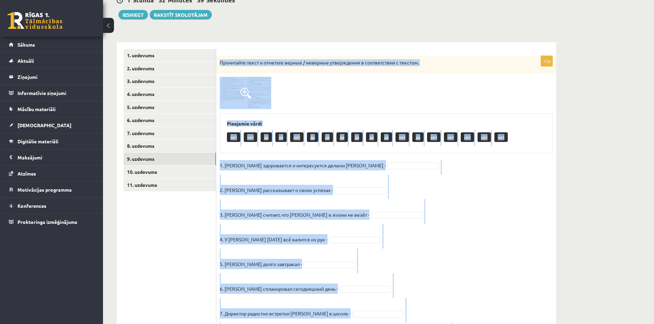
scroll to position [69, 0]
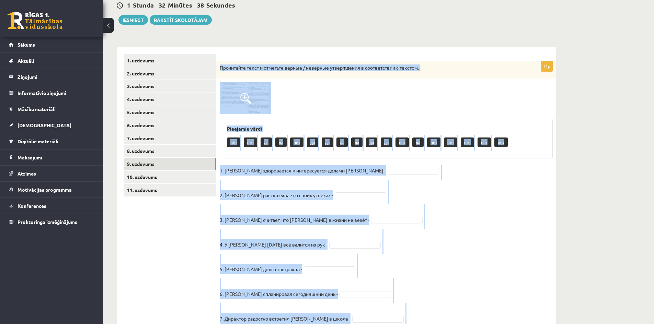
click at [277, 71] on p "Прочитайте текст и отметьте верные / неверные утверждения в соответствии с текс…" at bounding box center [369, 68] width 299 height 7
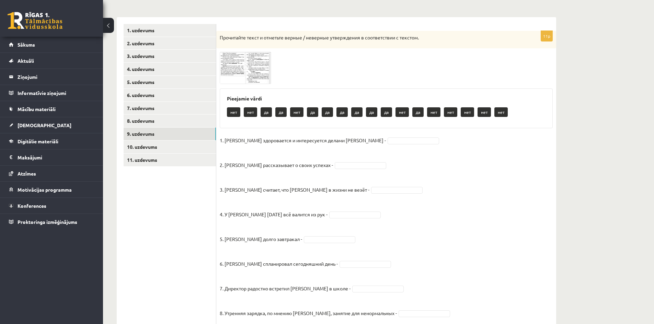
scroll to position [103, 0]
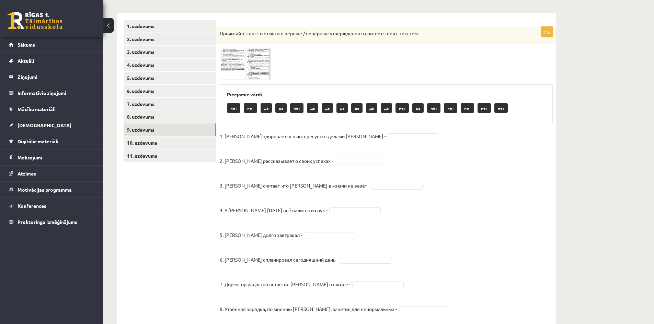
click at [348, 141] on fieldset "1. Эмилс здоровается и интересуется делами Яниса - 2. Янис рассказывает о своих…" at bounding box center [386, 267] width 333 height 272
click at [334, 207] on fieldset "1. Эмилс здоровается и интересуется делами Яниса - да ** 2. Янис рассказывает о…" at bounding box center [386, 267] width 333 height 272
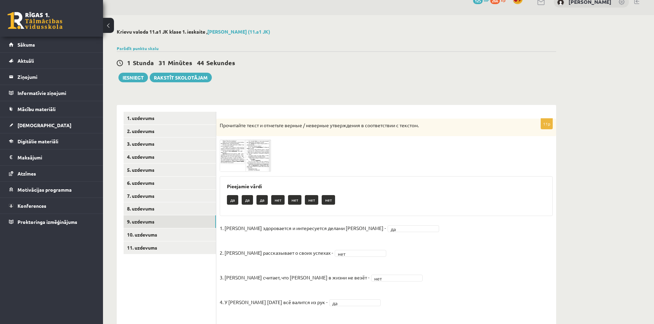
scroll to position [35, 0]
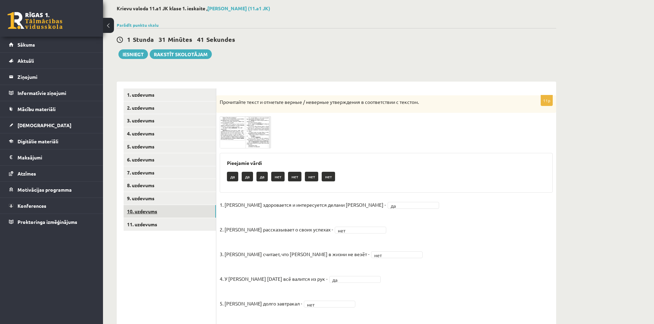
click at [170, 206] on link "10. uzdevums" at bounding box center [170, 211] width 92 height 13
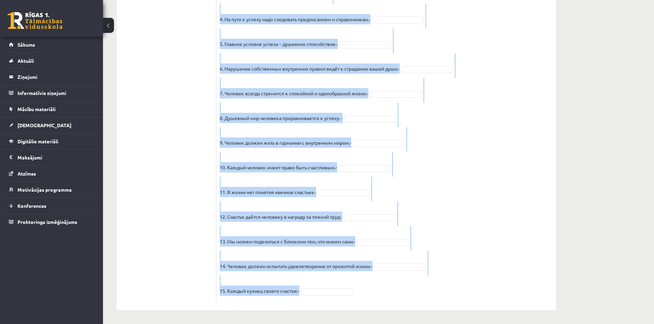
scroll to position [494, 0]
drag, startPoint x: 219, startPoint y: 88, endPoint x: 396, endPoint y: 283, distance: 262.9
click at [378, 69] on p "6. Нарушение собственных внутренних правил ведёт к страданию вашей души.-" at bounding box center [310, 63] width 180 height 21
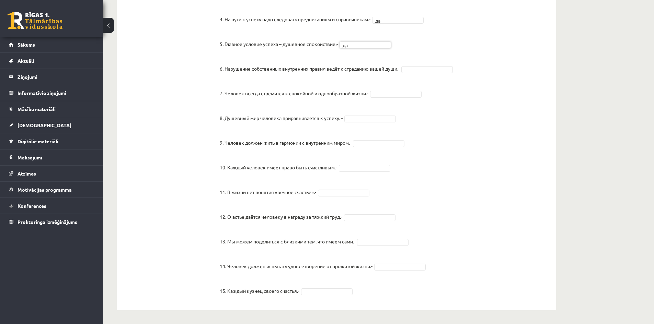
scroll to position [478, 0]
click at [344, 122] on fieldset "1. Человек должен жить по составленному плану. - нет *** 2. Если хочешь быть ус…" at bounding box center [386, 120] width 333 height 360
click at [372, 172] on fieldset "1. Человек должен жить по составленному плану. - нет *** 2. Если хочешь быть ус…" at bounding box center [386, 120] width 333 height 360
drag, startPoint x: 373, startPoint y: 170, endPoint x: 372, endPoint y: 175, distance: 5.6
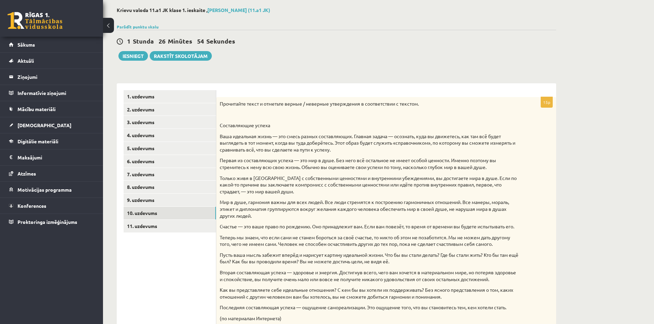
scroll to position [31, 0]
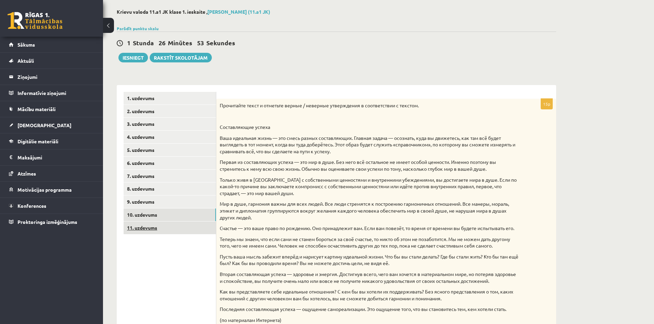
click at [136, 226] on link "11. uzdevums" at bounding box center [170, 228] width 92 height 13
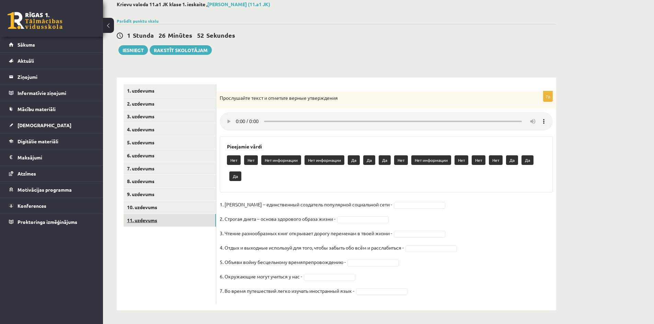
scroll to position [39, 0]
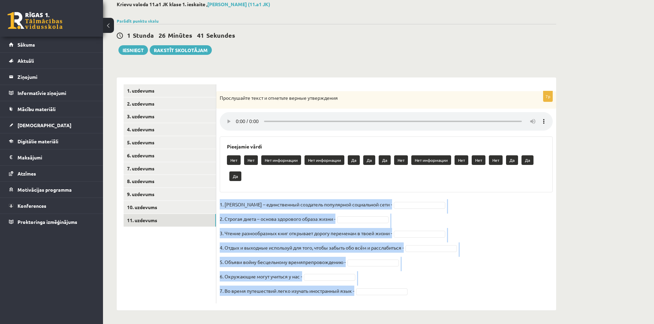
drag, startPoint x: 220, startPoint y: 205, endPoint x: 377, endPoint y: 300, distance: 183.6
click at [377, 300] on fieldset "1. Павел Дуров – единственный создатель популярной социальной сети - 2. Строгая…" at bounding box center [386, 249] width 333 height 101
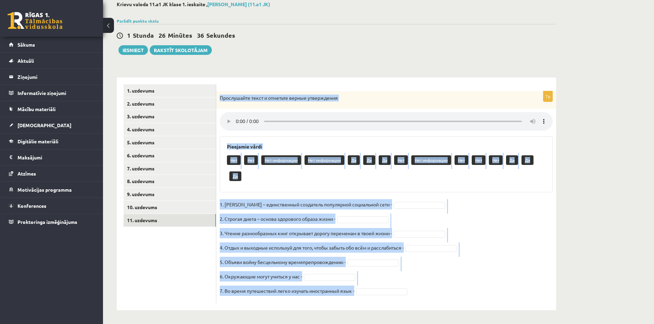
drag, startPoint x: 223, startPoint y: 97, endPoint x: 357, endPoint y: 301, distance: 243.4
click at [357, 301] on div "7p Прослушайте текст и отметьте верные утверждения Pieejamie vārdi Нет Нет Нет …" at bounding box center [386, 197] width 340 height 212
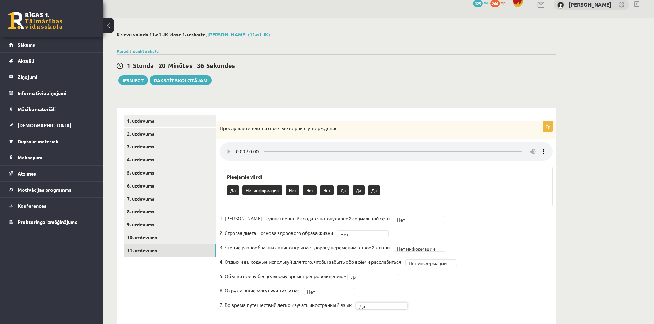
scroll to position [23, 0]
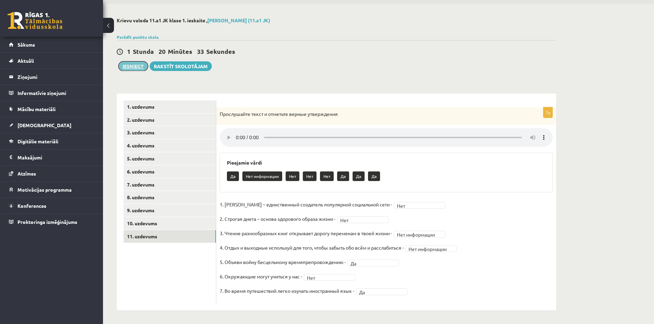
click at [139, 69] on button "Iesniegt" at bounding box center [133, 66] width 30 height 10
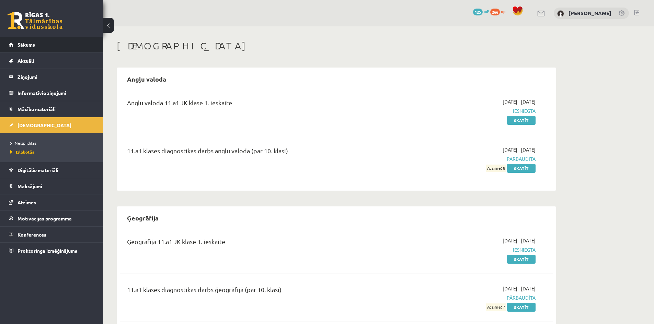
click at [40, 47] on link "Sākums" at bounding box center [51, 45] width 85 height 16
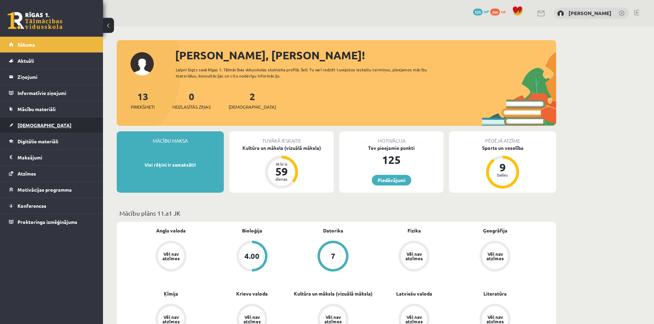
click at [38, 121] on link "[DEMOGRAPHIC_DATA]" at bounding box center [51, 125] width 85 height 16
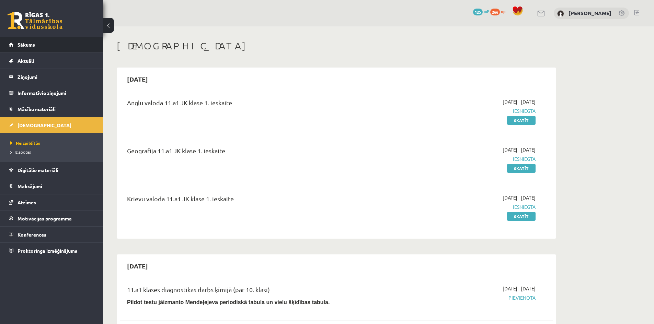
click at [59, 45] on link "Sākums" at bounding box center [51, 45] width 85 height 16
